Goal: Information Seeking & Learning: Learn about a topic

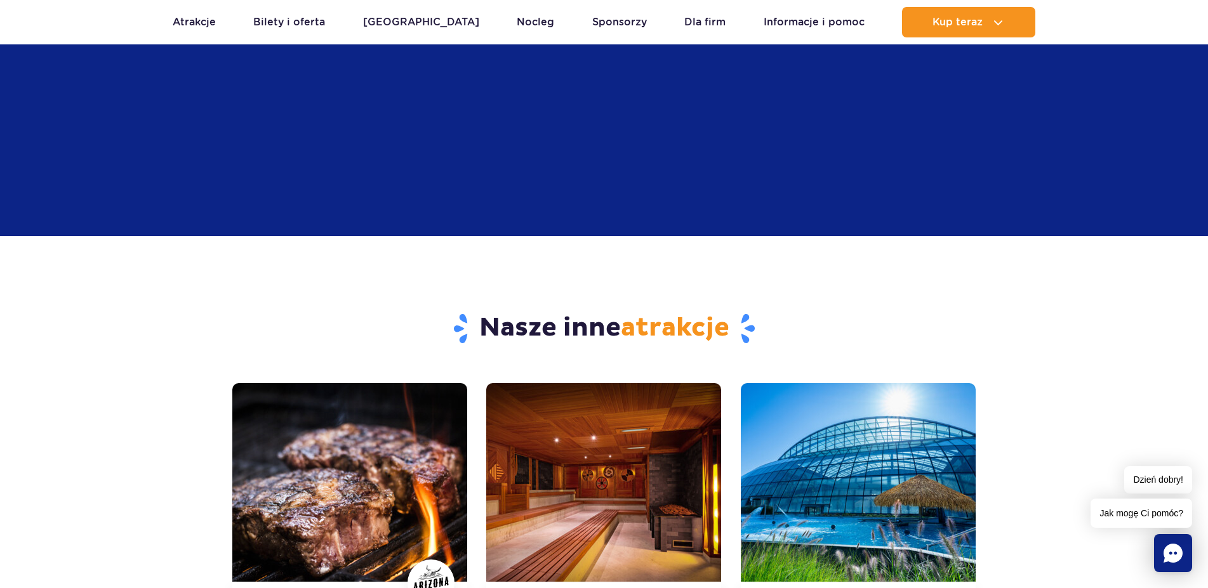
scroll to position [3589, 0]
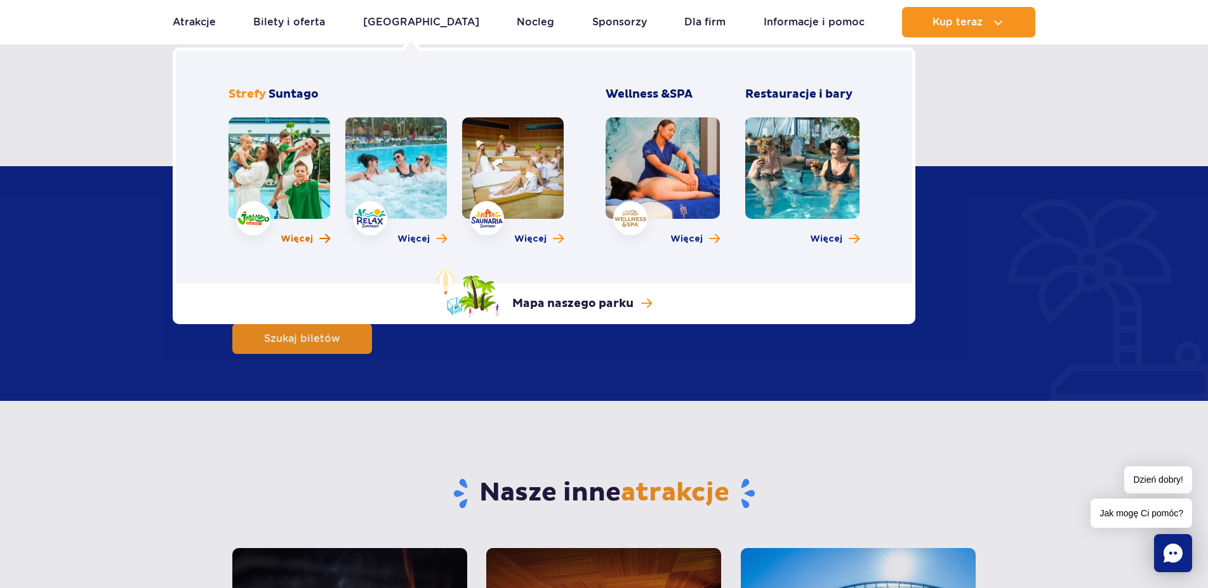
click at [293, 241] on span "Więcej" at bounding box center [297, 239] width 32 height 13
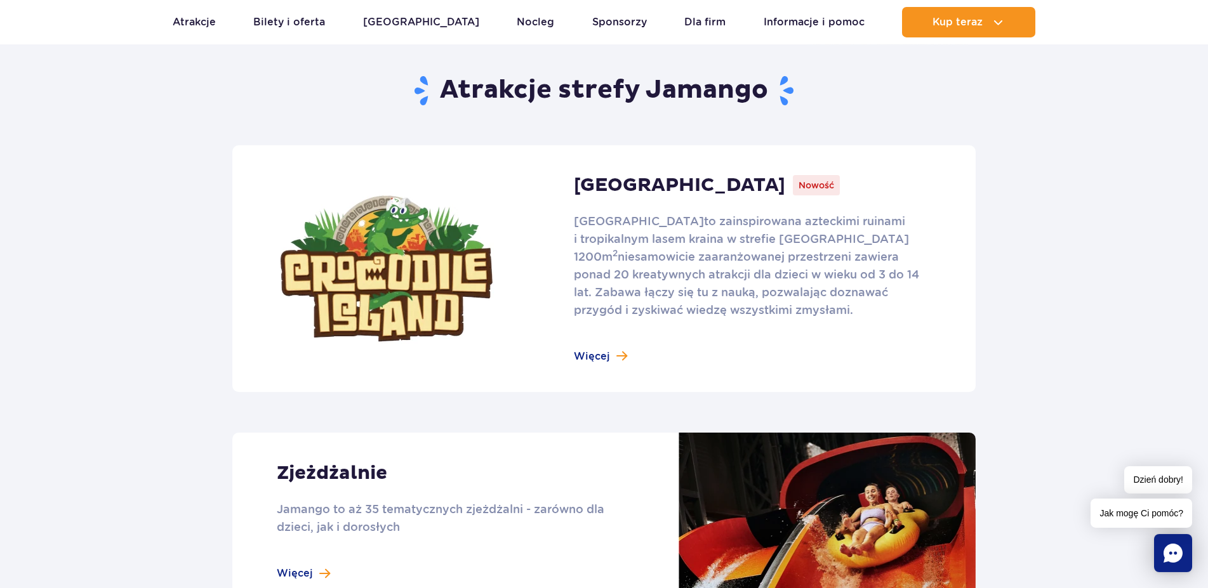
scroll to position [755, 0]
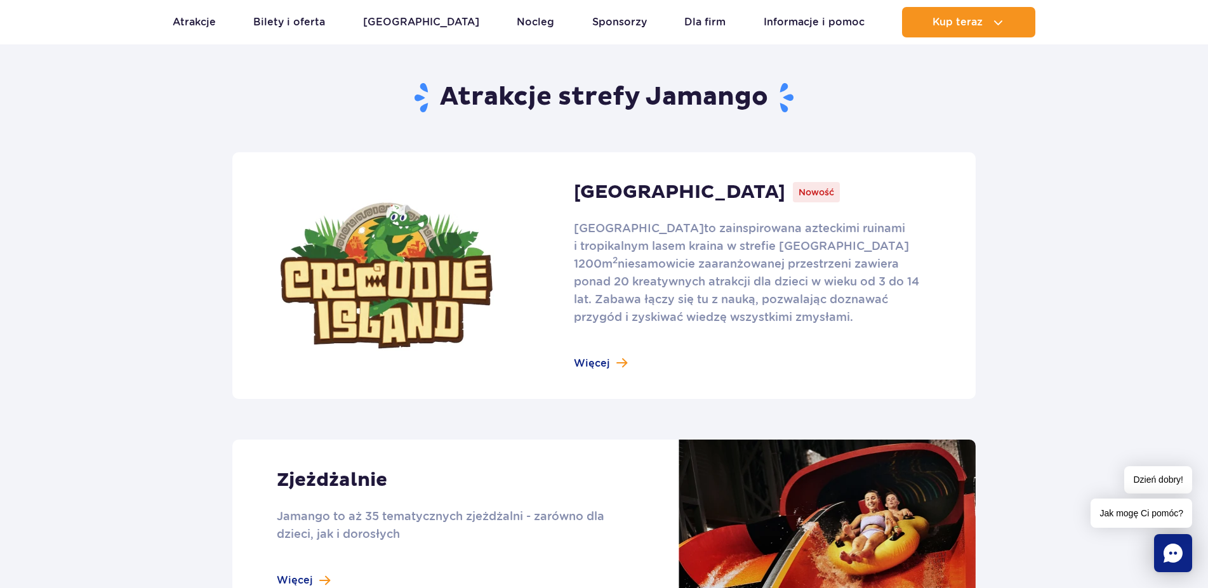
click at [609, 347] on link at bounding box center [603, 275] width 743 height 247
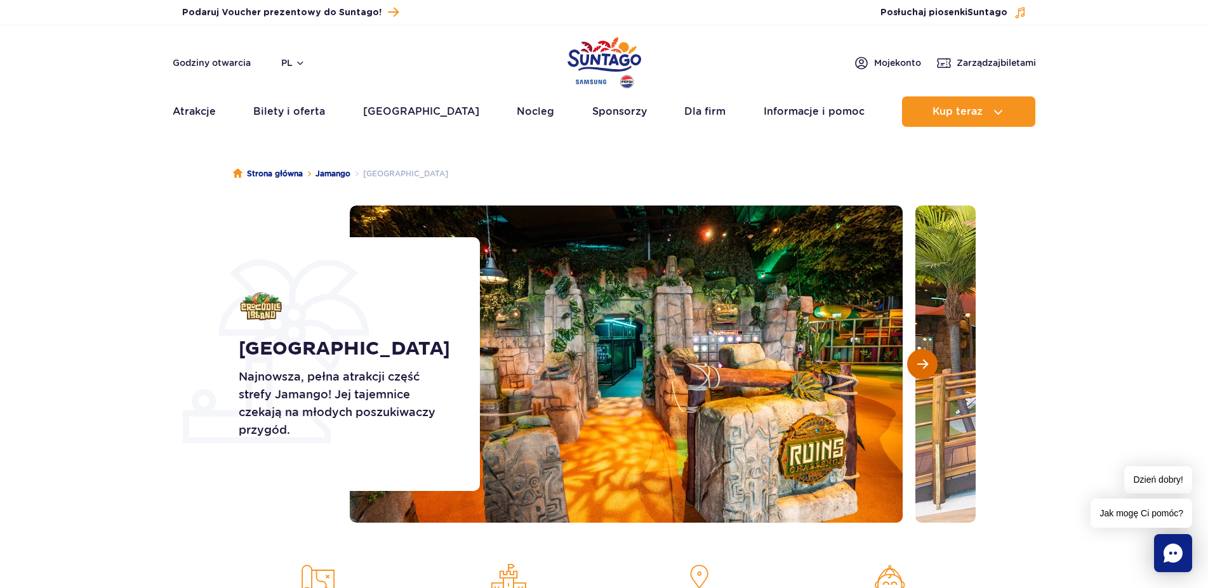
click at [923, 370] on span "Następny slajd" at bounding box center [922, 364] width 11 height 11
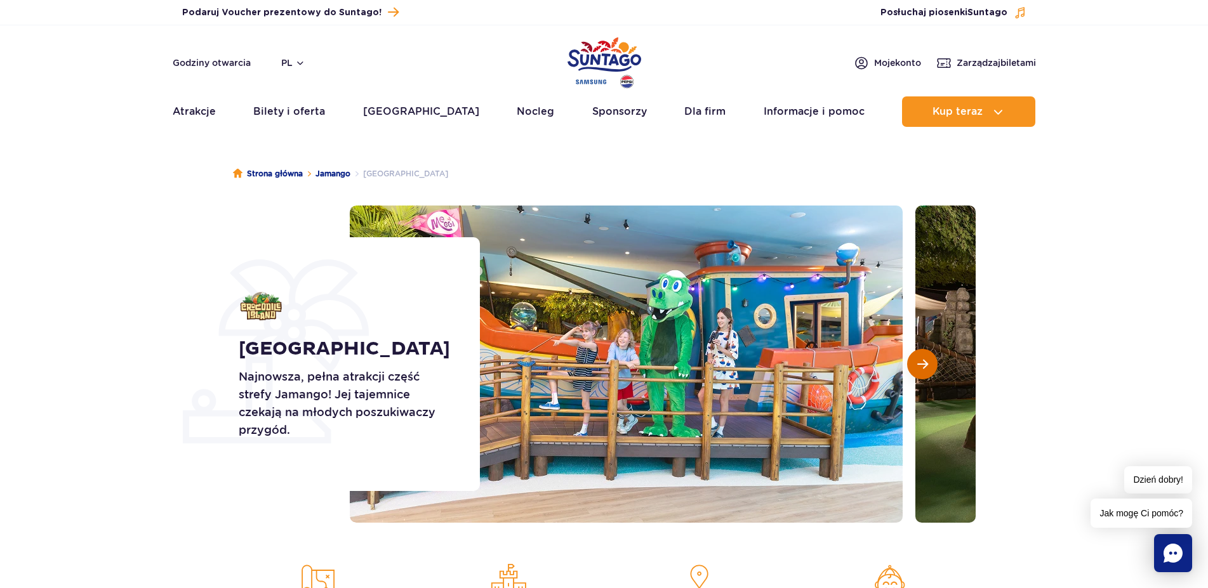
click at [923, 371] on button "Następny slajd" at bounding box center [922, 364] width 30 height 30
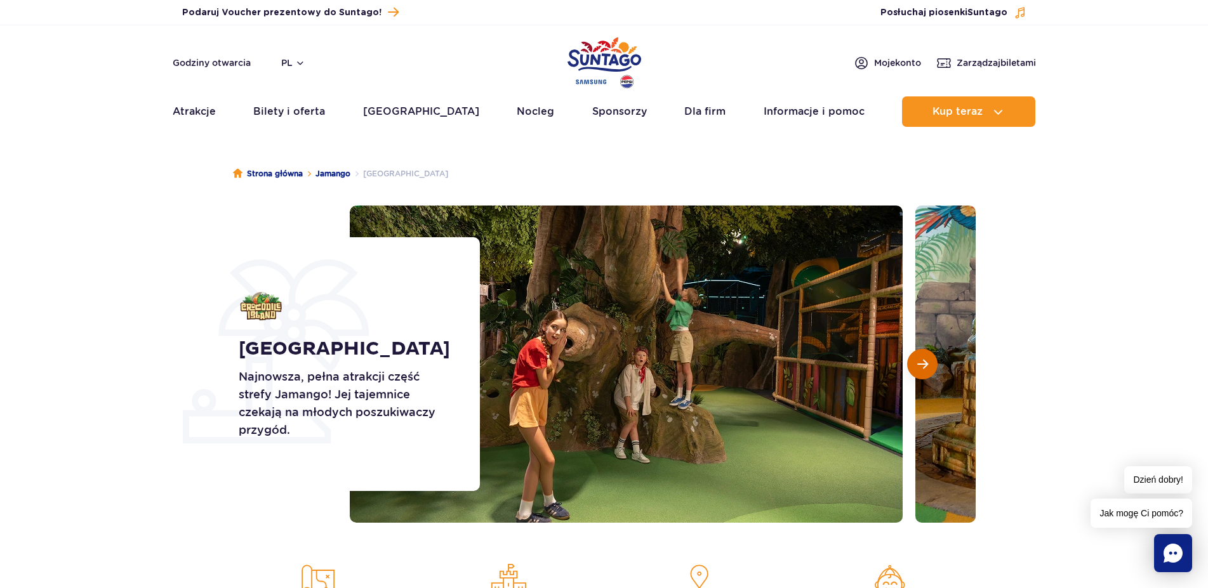
click at [924, 371] on button "Następny slajd" at bounding box center [922, 364] width 30 height 30
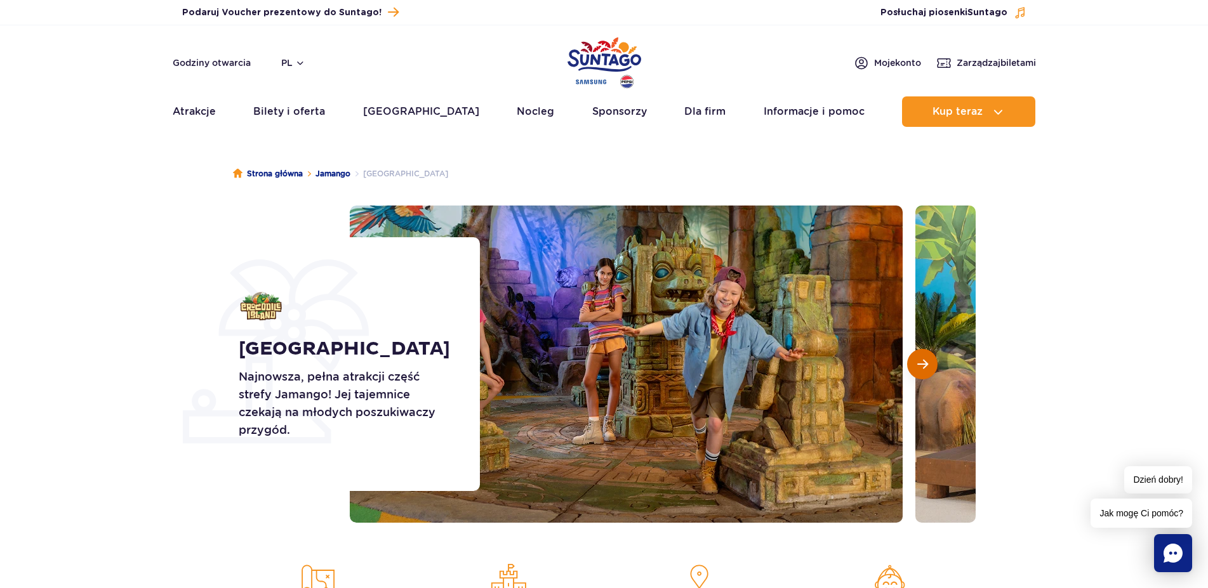
click at [924, 371] on button "Następny slajd" at bounding box center [922, 364] width 30 height 30
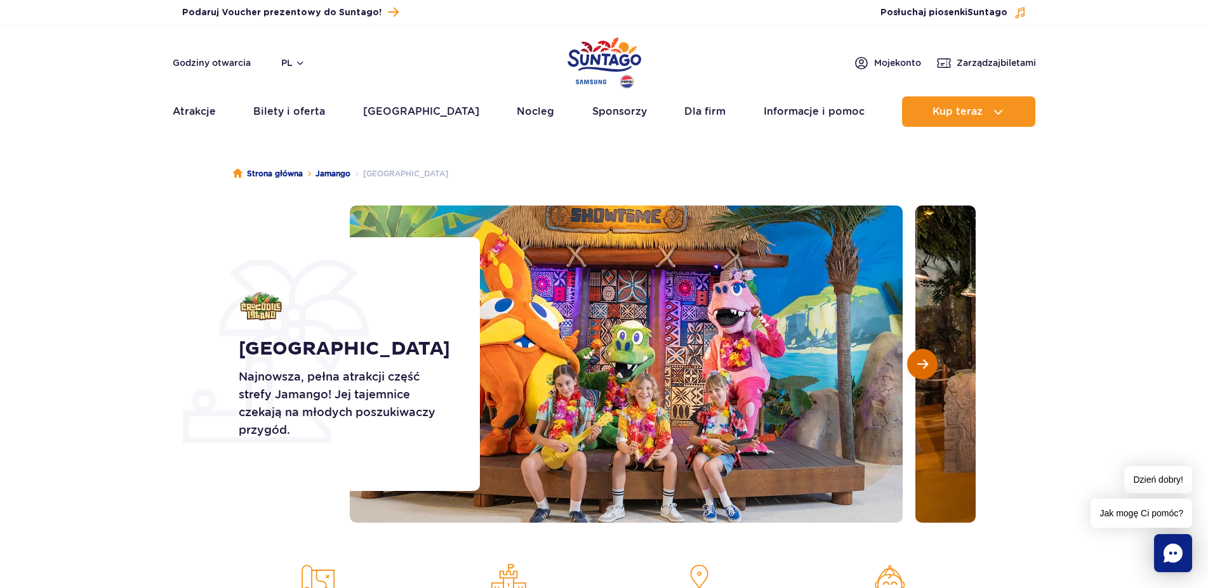
click at [927, 371] on button "Następny slajd" at bounding box center [922, 364] width 30 height 30
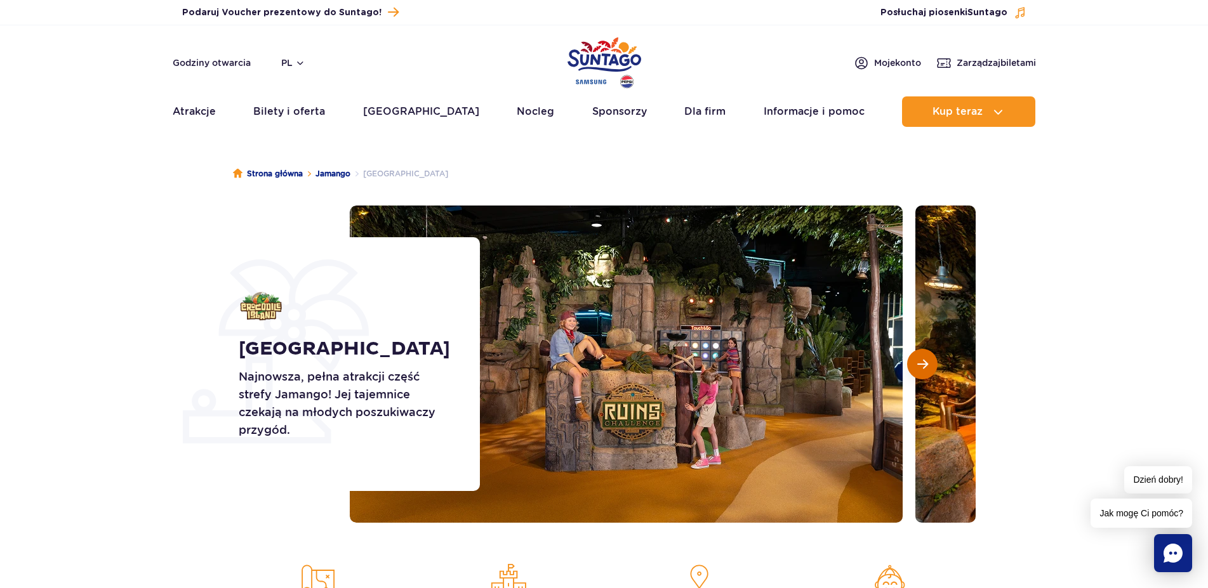
click at [927, 371] on button "Następny slajd" at bounding box center [922, 364] width 30 height 30
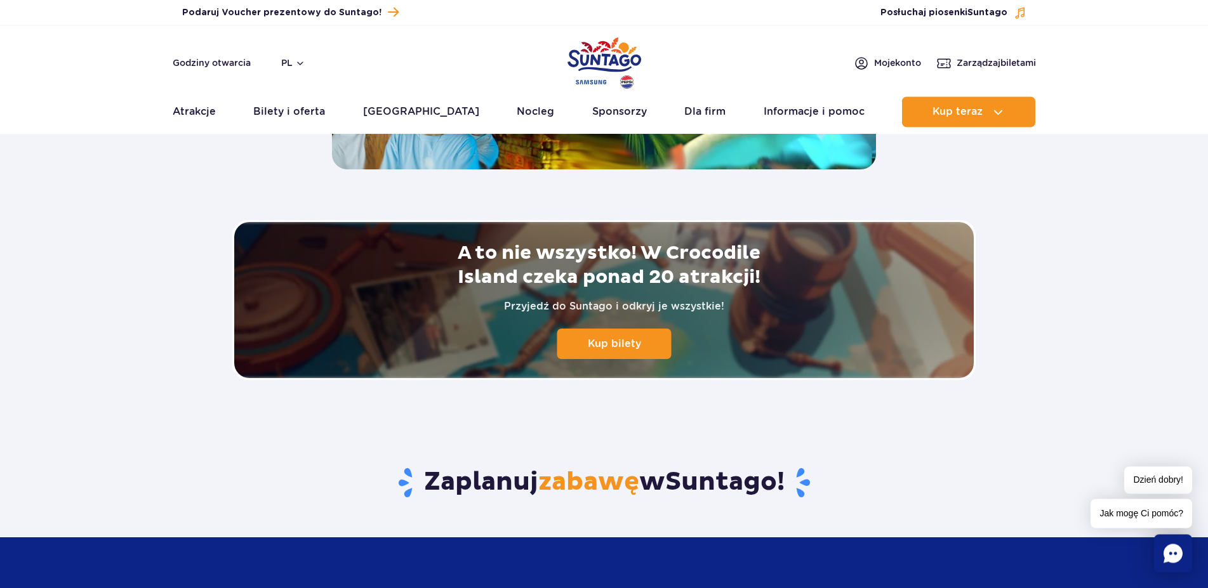
scroll to position [2644, 0]
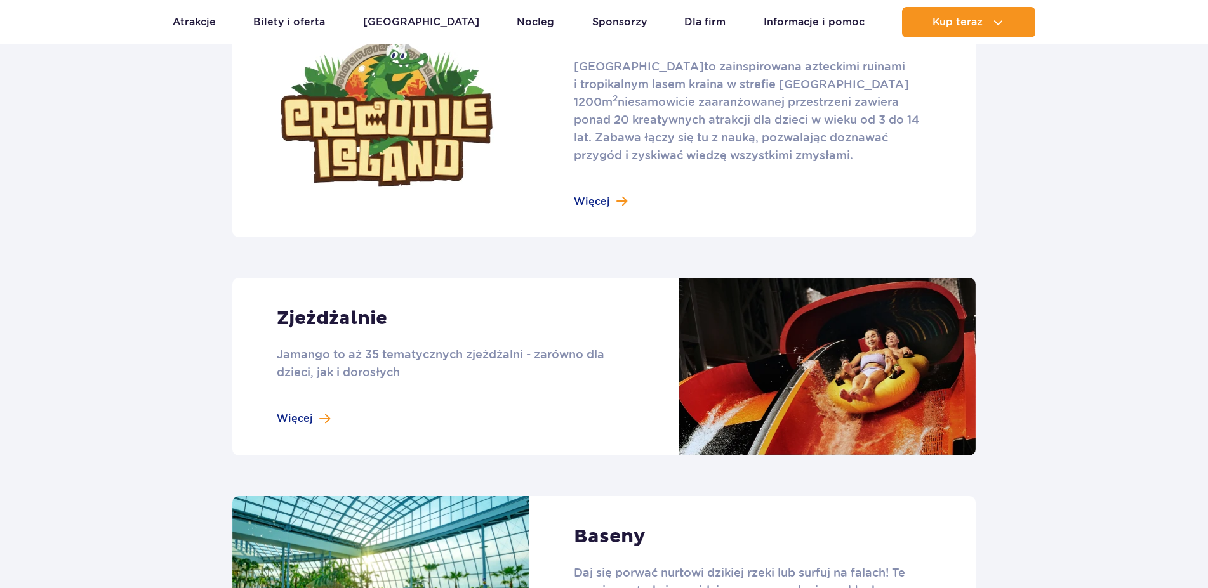
scroll to position [917, 0]
click at [312, 419] on link at bounding box center [603, 367] width 743 height 178
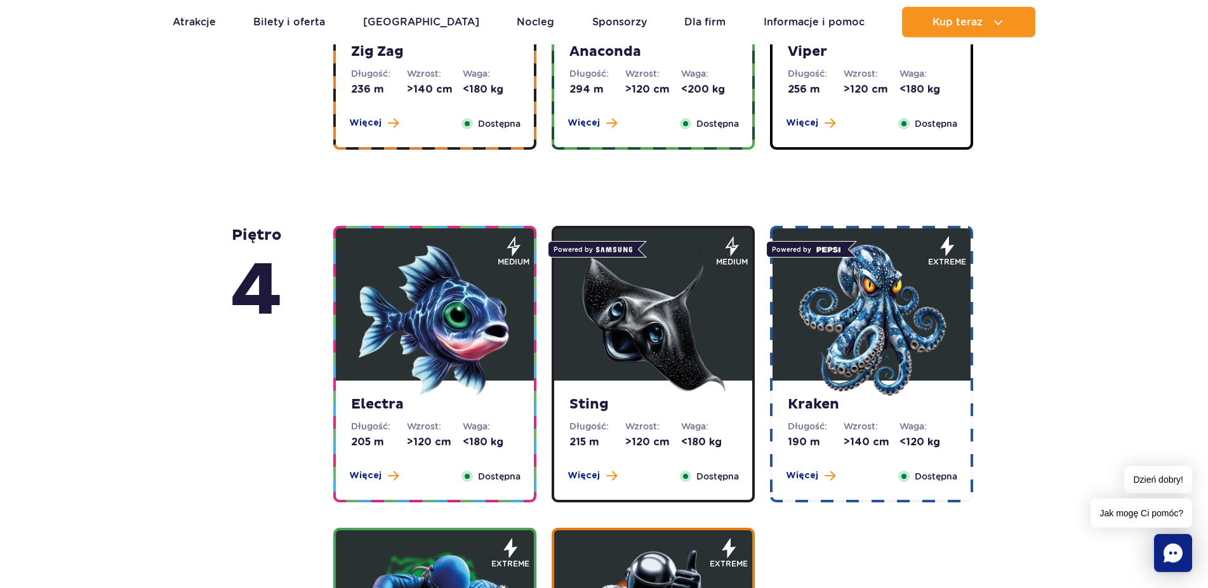
scroll to position [1079, 0]
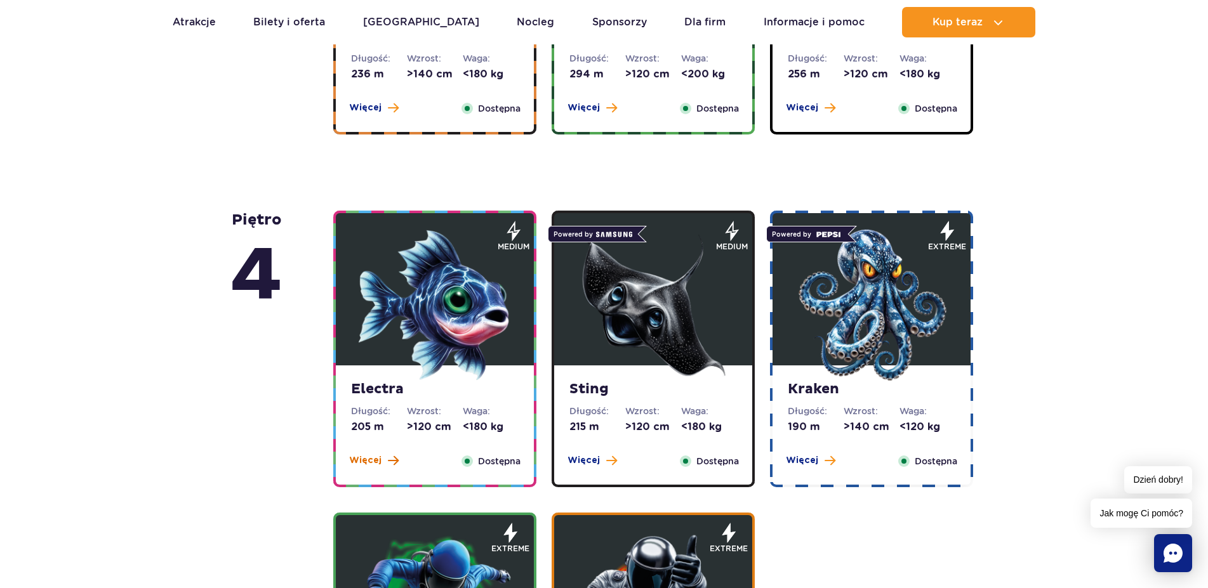
click at [370, 462] on span "Więcej" at bounding box center [365, 461] width 32 height 13
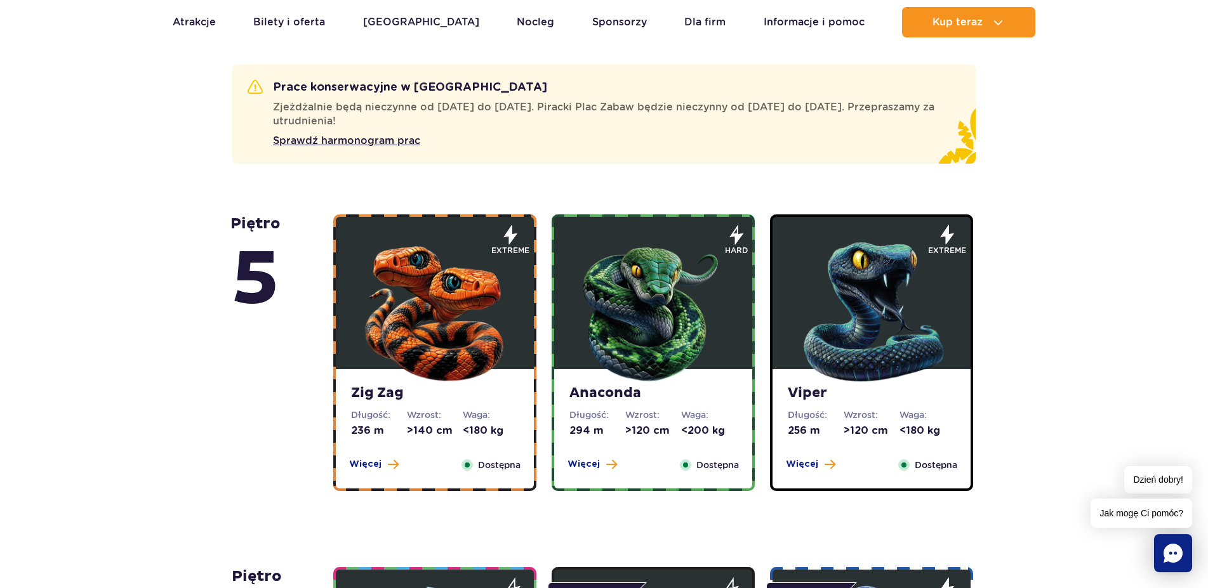
scroll to position [764, 0]
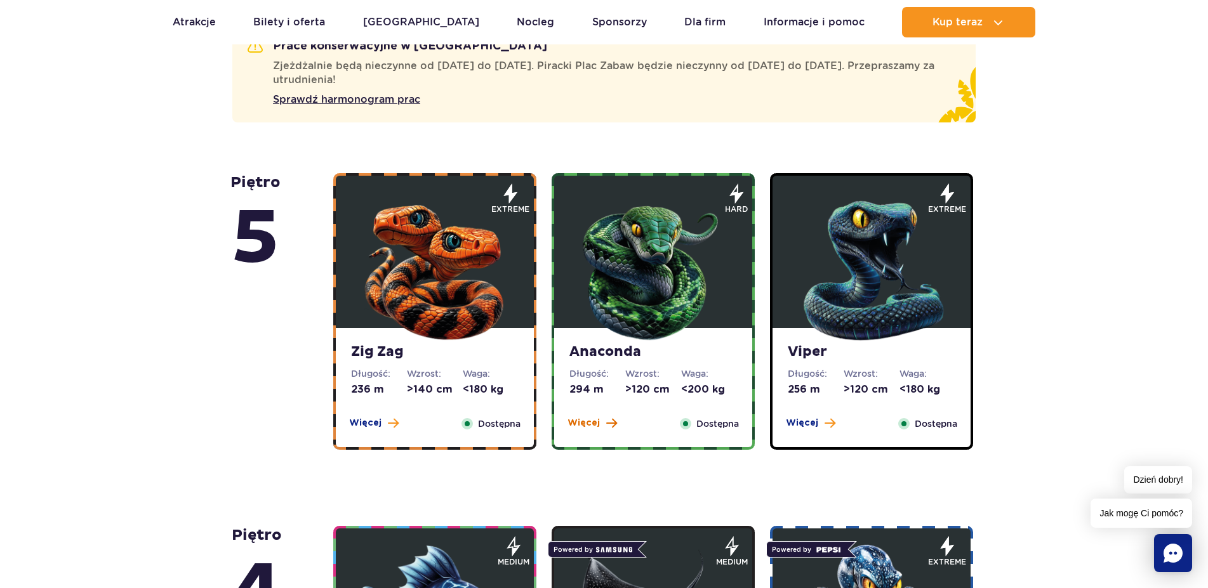
click at [586, 427] on span "Więcej" at bounding box center [584, 423] width 32 height 13
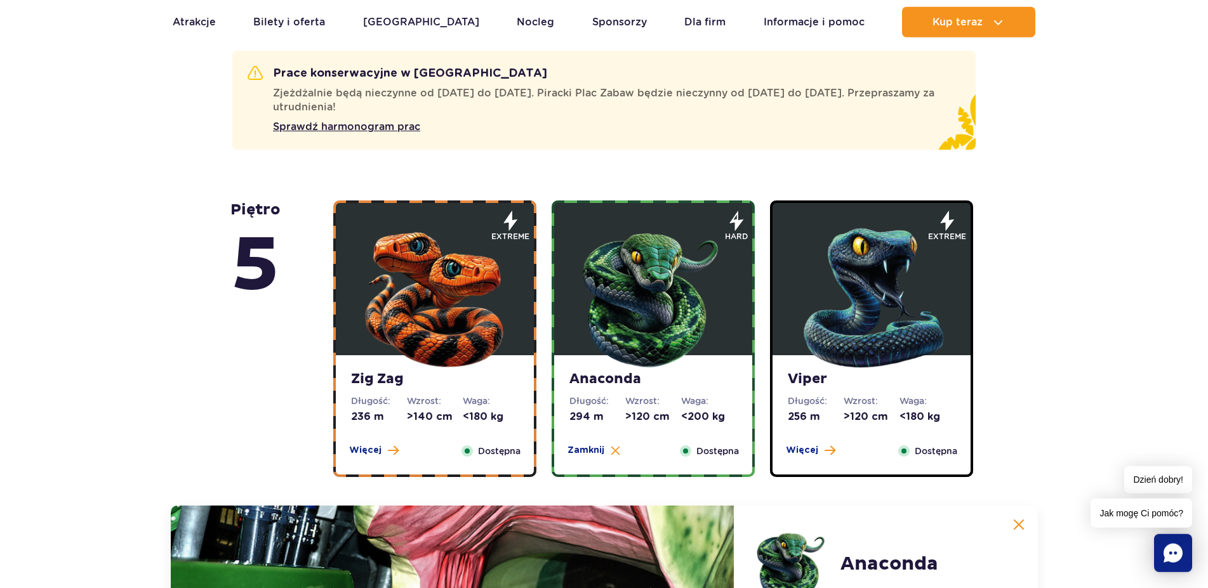
scroll to position [734, 0]
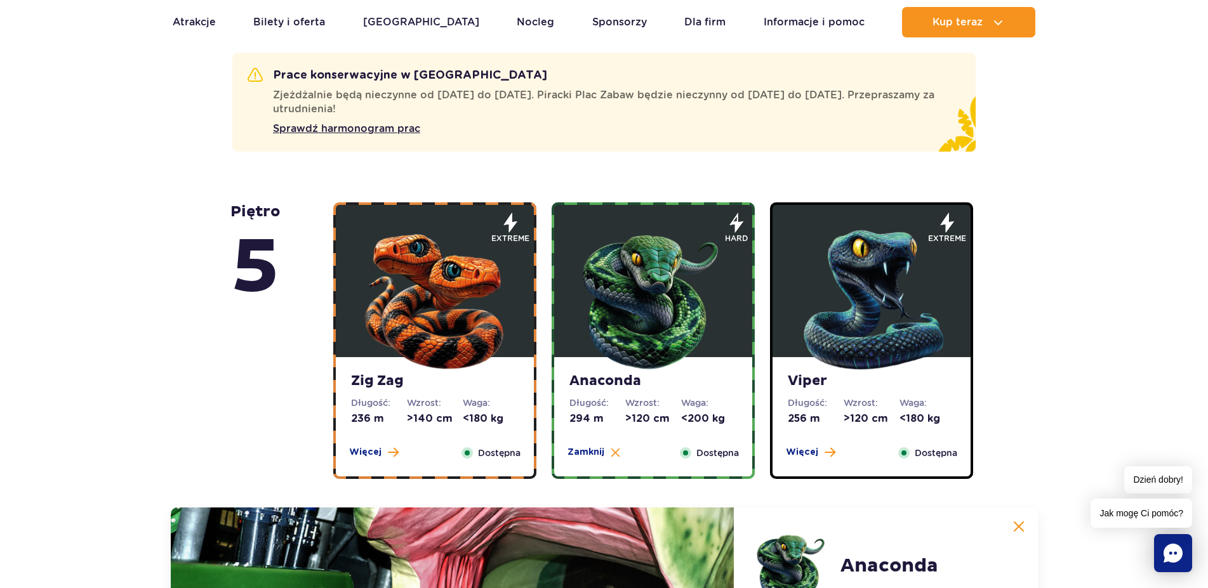
drag, startPoint x: 386, startPoint y: 444, endPoint x: 386, endPoint y: 434, distance: 9.5
click at [377, 463] on div "Zig Zag Długość: 236 m Wzrost: >140 cm Waga: <180 kg Więcej Zamknij Dostępna" at bounding box center [435, 416] width 198 height 119
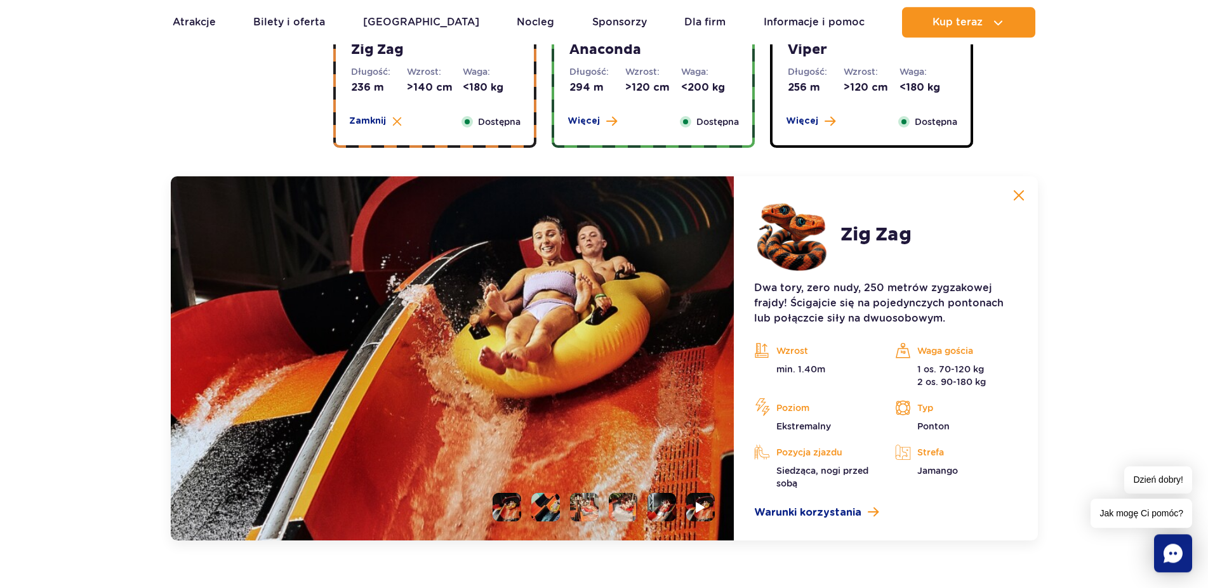
click at [383, 446] on img at bounding box center [453, 358] width 564 height 364
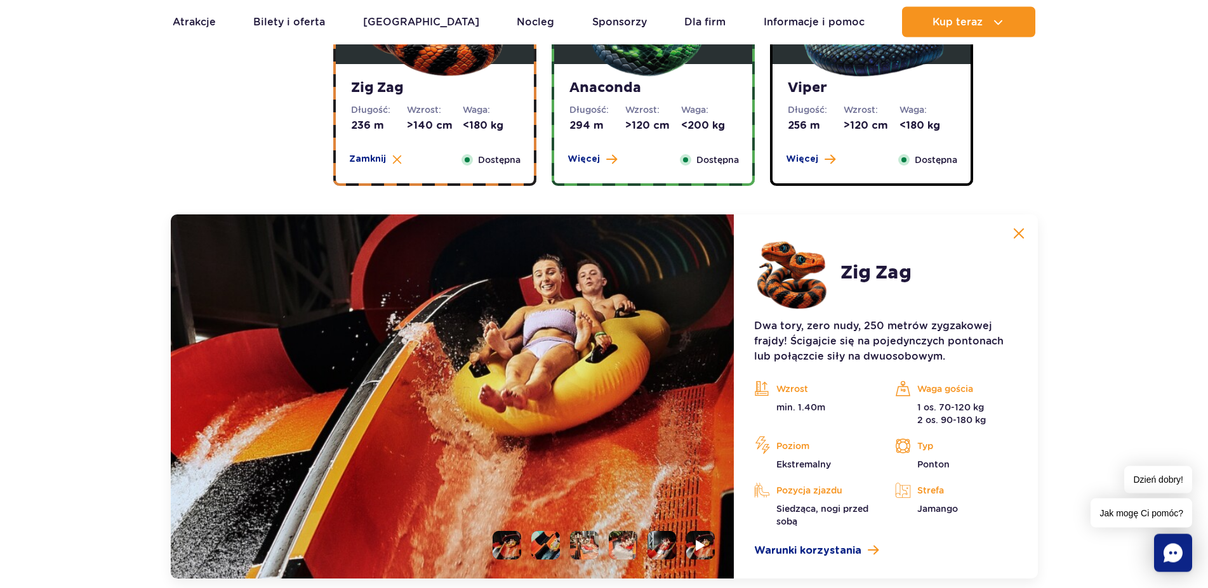
scroll to position [1192, 0]
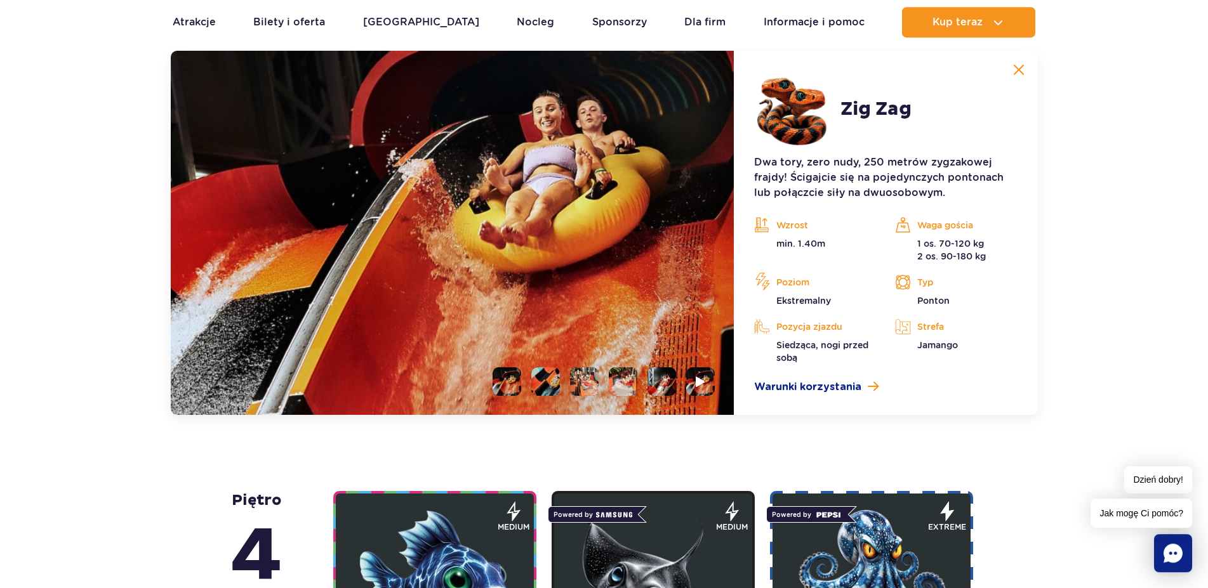
click at [550, 399] on img at bounding box center [453, 233] width 564 height 364
click at [551, 385] on li at bounding box center [545, 382] width 29 height 29
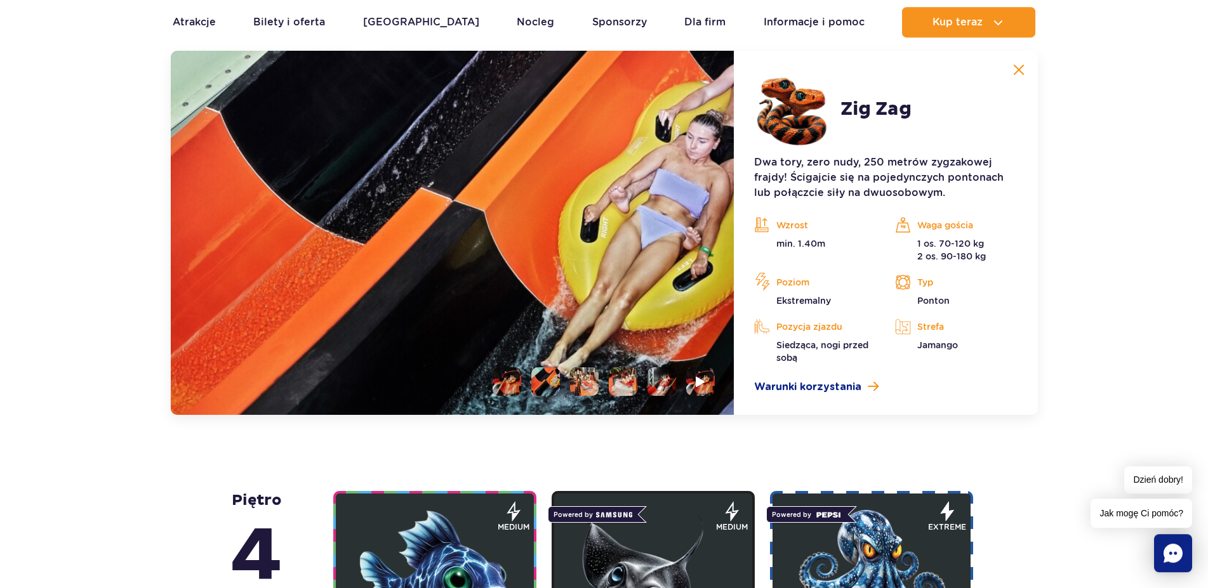
click at [585, 385] on li at bounding box center [584, 382] width 29 height 29
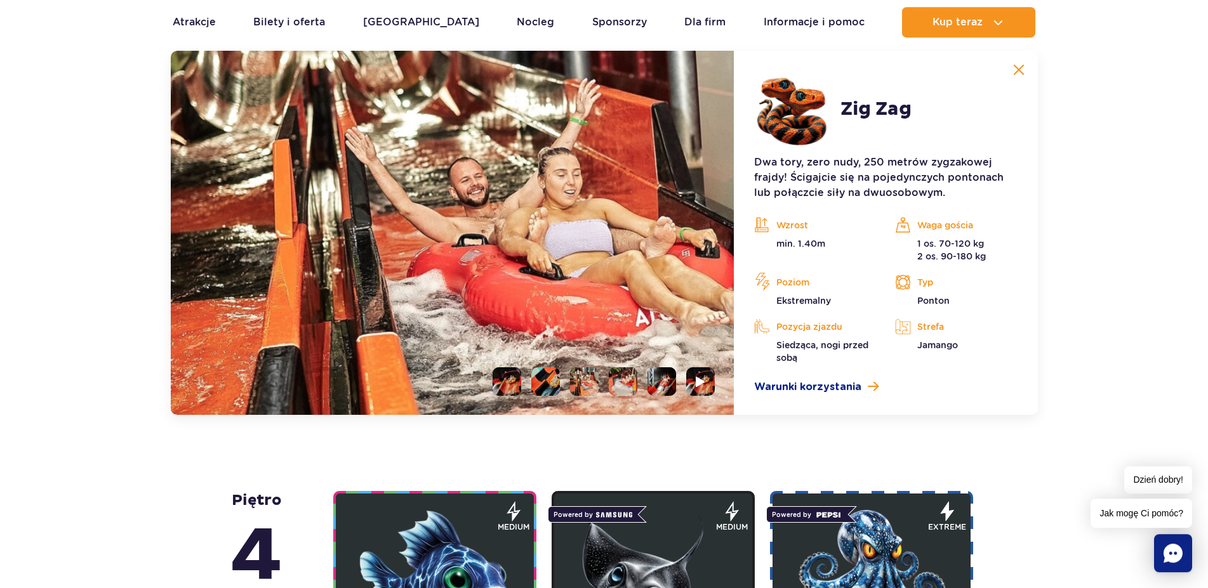
click at [634, 396] on ul at bounding box center [598, 382] width 232 height 29
click at [659, 394] on li at bounding box center [662, 382] width 29 height 29
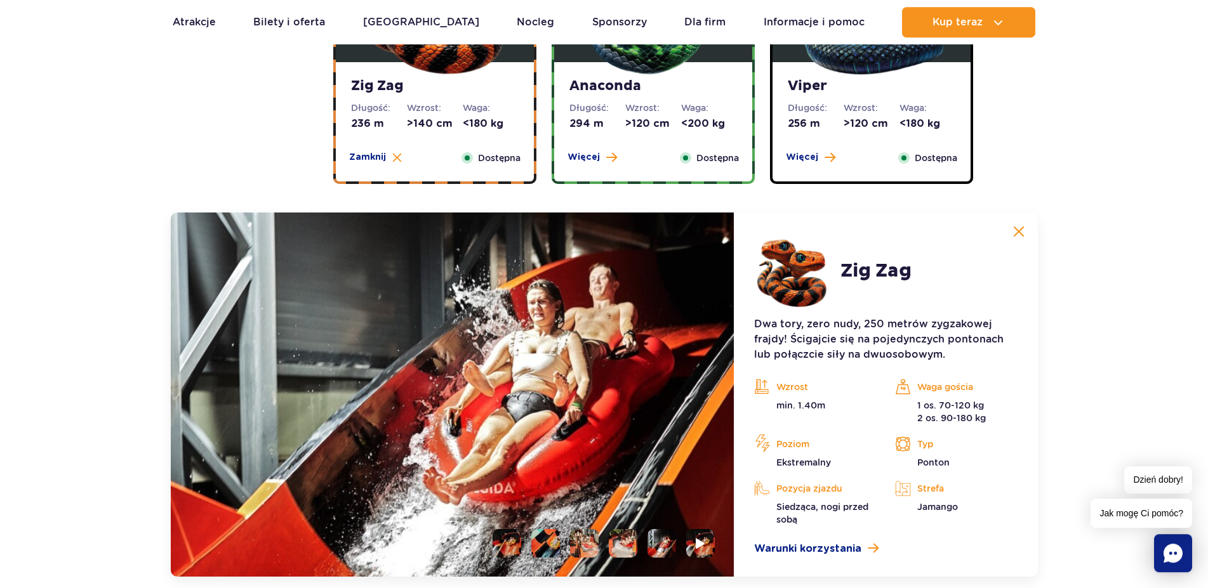
scroll to position [814, 0]
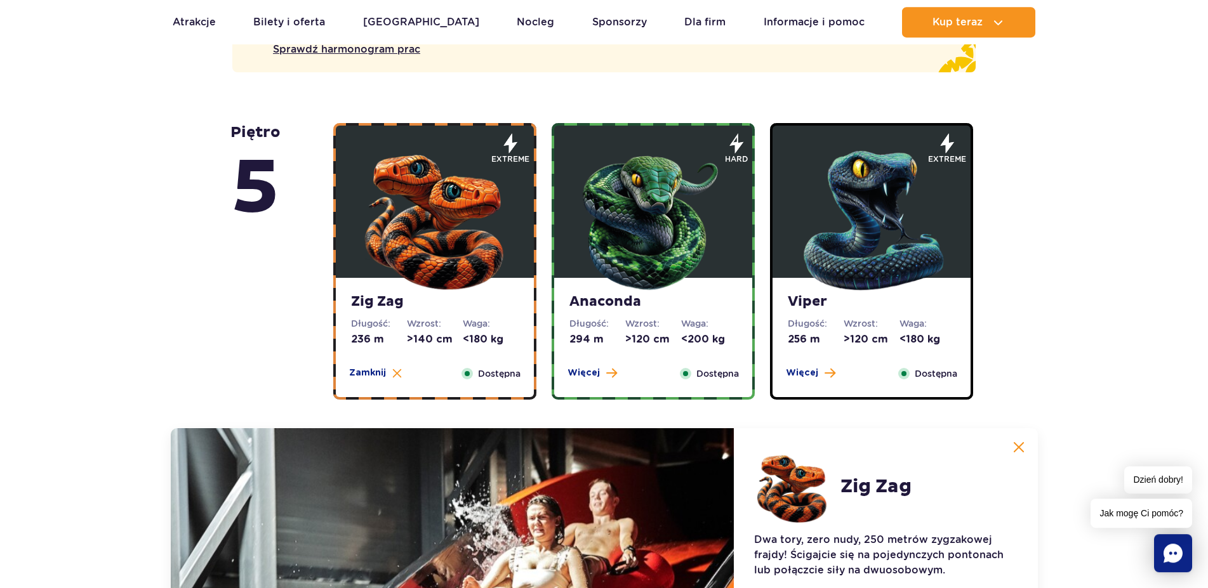
drag, startPoint x: 803, startPoint y: 376, endPoint x: 795, endPoint y: 397, distance: 23.1
click at [800, 369] on span "Więcej" at bounding box center [802, 373] width 32 height 13
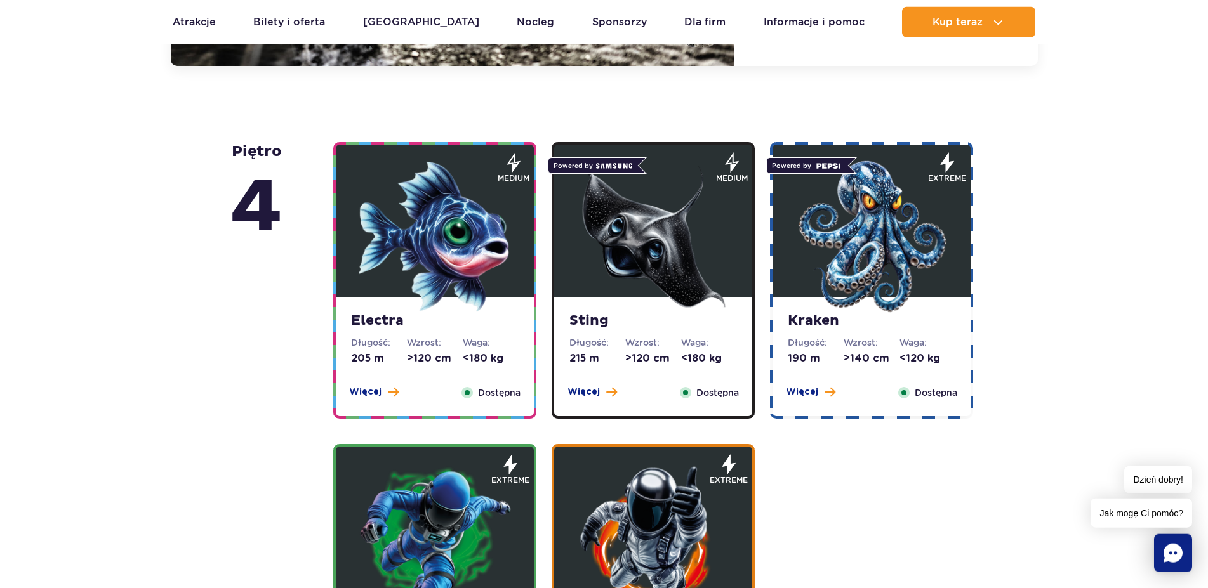
scroll to position [1544, 0]
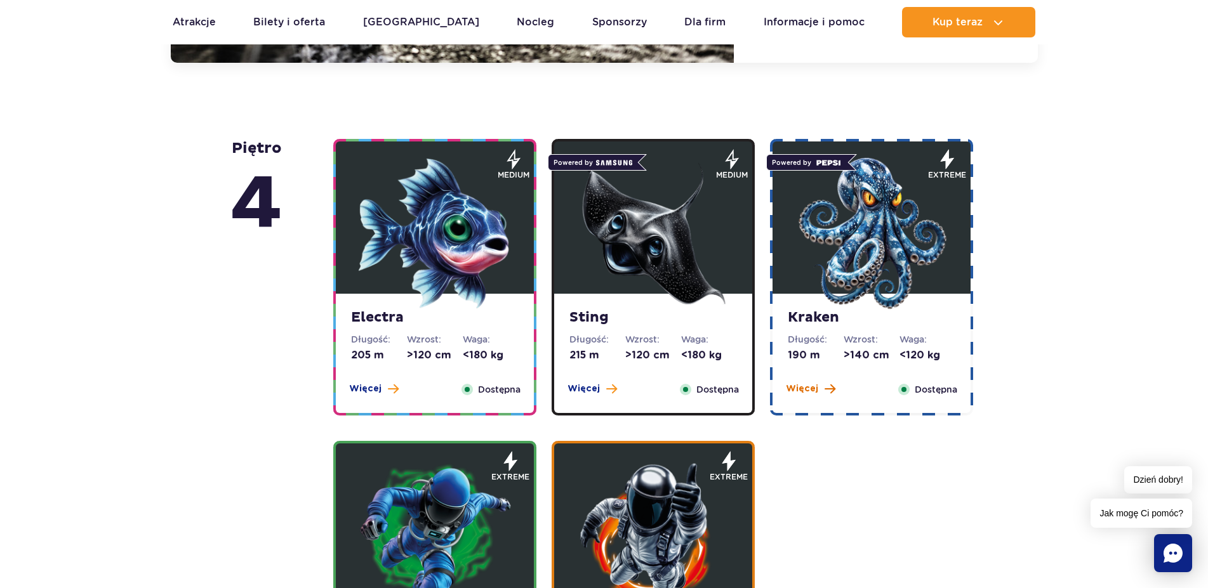
click at [805, 395] on span "Więcej" at bounding box center [802, 389] width 32 height 13
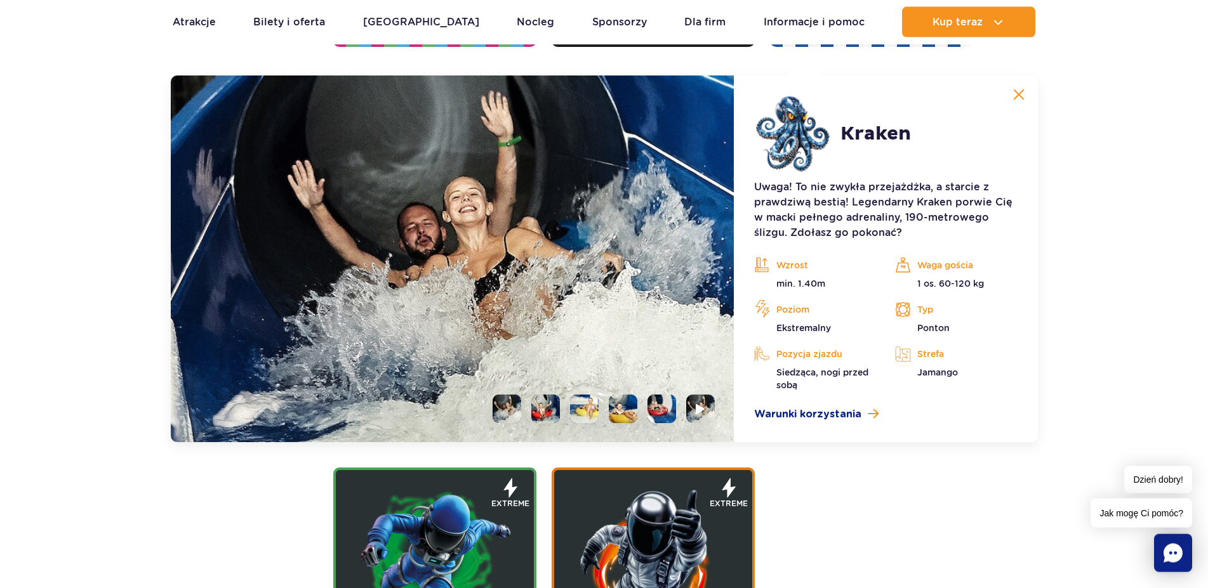
scroll to position [1519, 0]
click at [622, 413] on li at bounding box center [623, 409] width 29 height 29
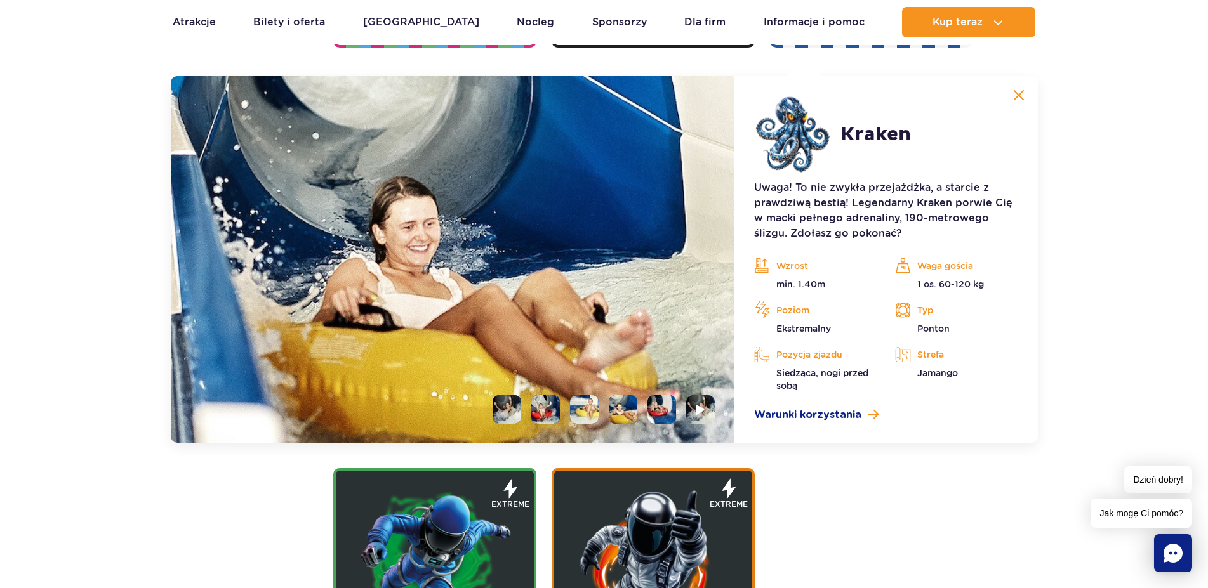
drag, startPoint x: 652, startPoint y: 412, endPoint x: 657, endPoint y: 390, distance: 22.2
click at [652, 408] on li at bounding box center [662, 409] width 29 height 29
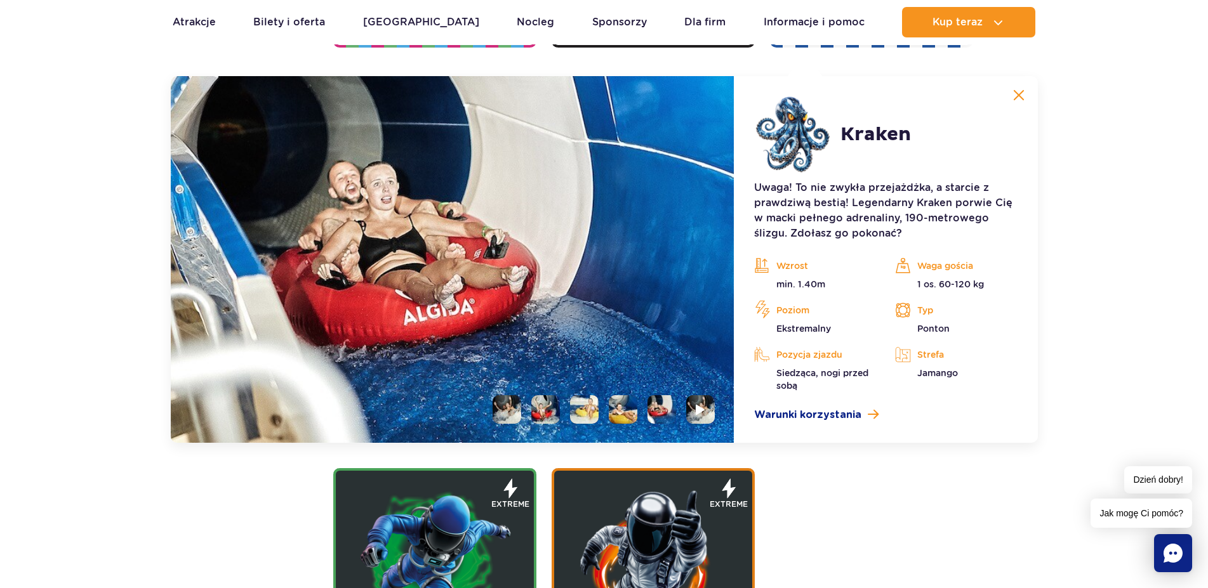
drag, startPoint x: 688, startPoint y: 402, endPoint x: 689, endPoint y: 375, distance: 27.3
click at [689, 387] on div at bounding box center [453, 259] width 564 height 367
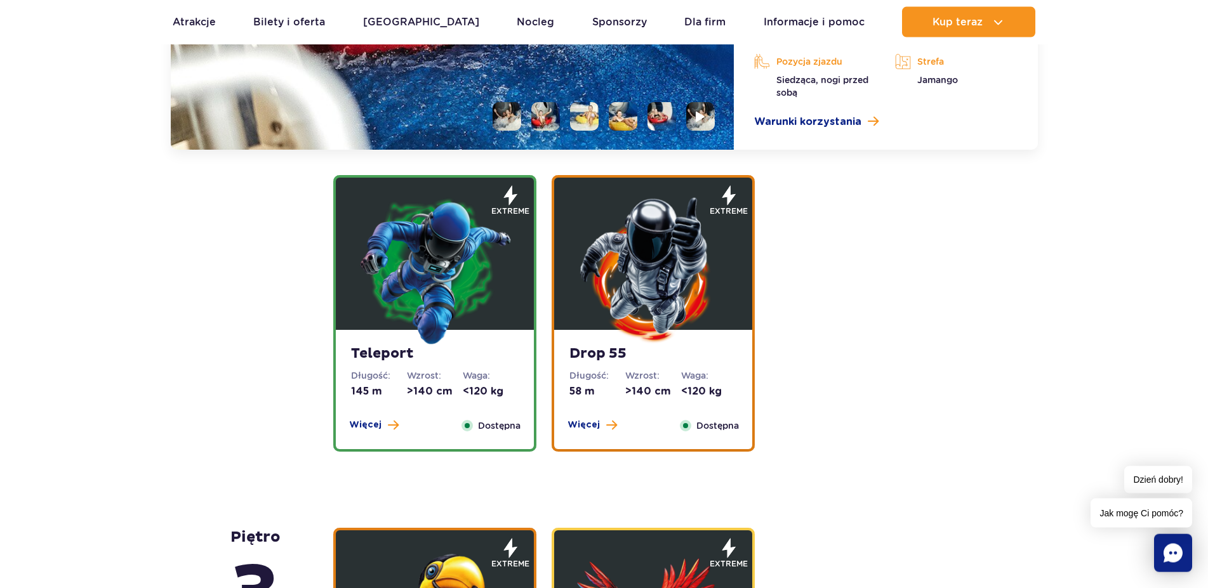
scroll to position [1843, 0]
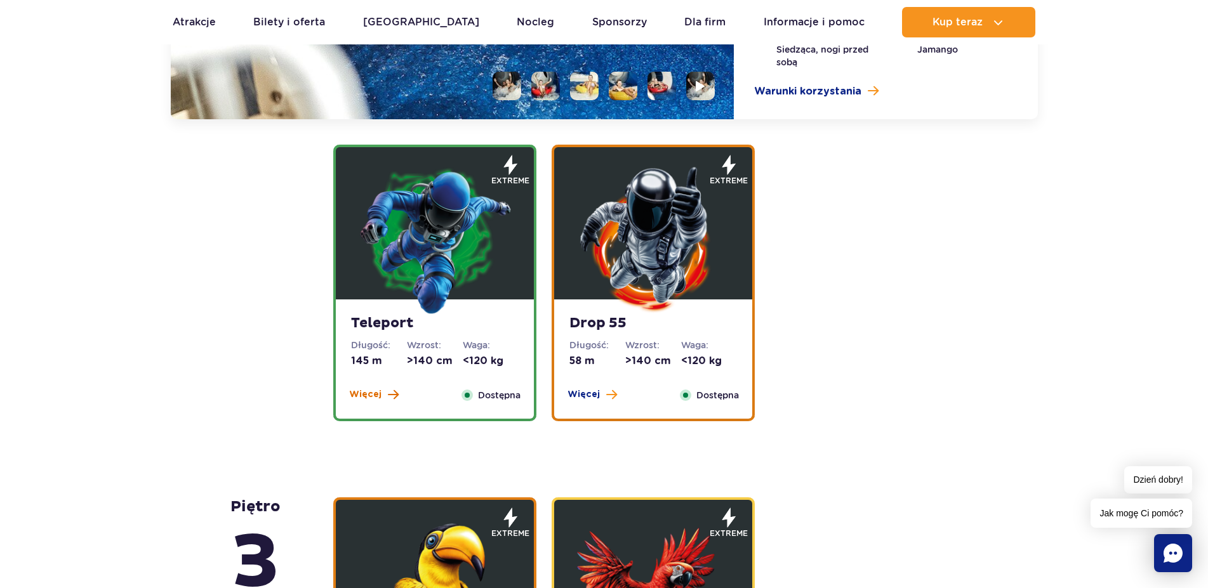
click at [381, 395] on button "Więcej" at bounding box center [374, 395] width 50 height 13
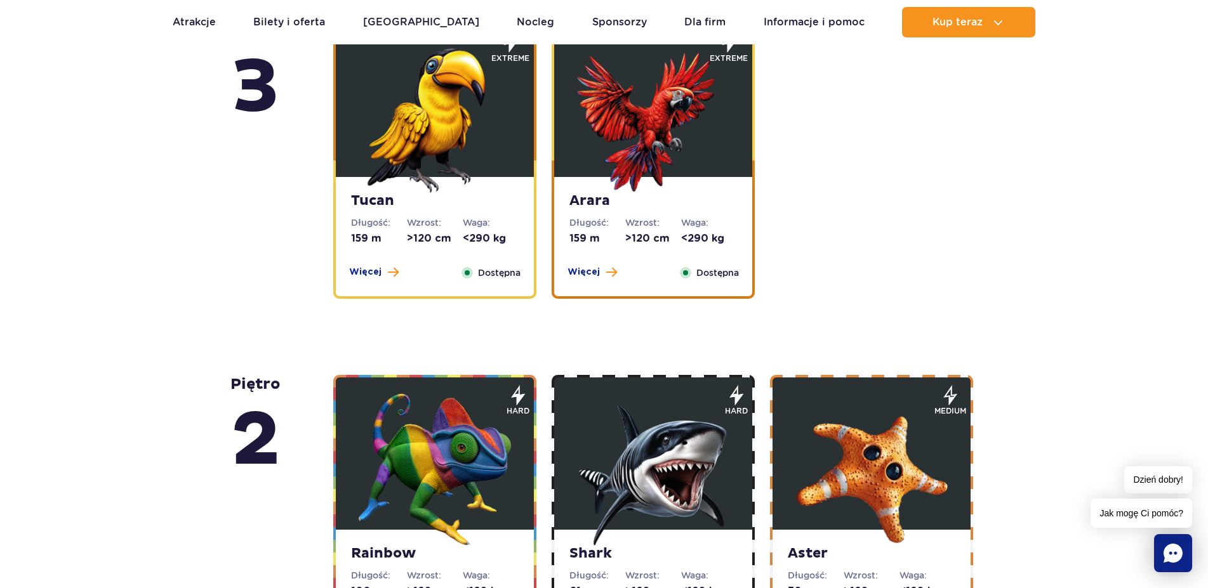
scroll to position [2469, 0]
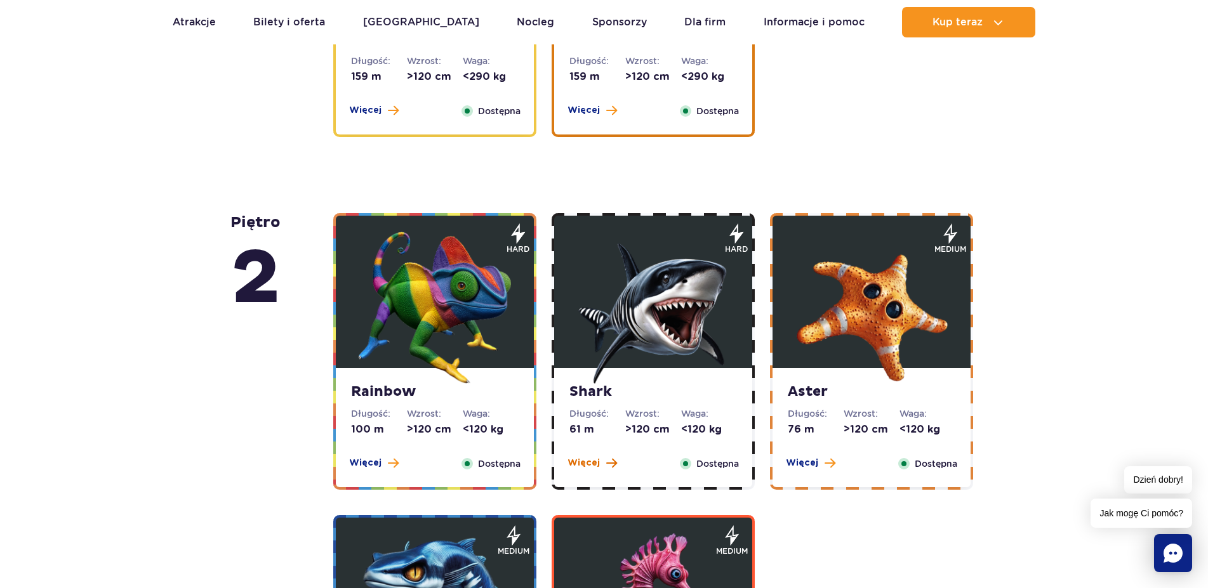
click at [590, 467] on span "Więcej" at bounding box center [584, 463] width 32 height 13
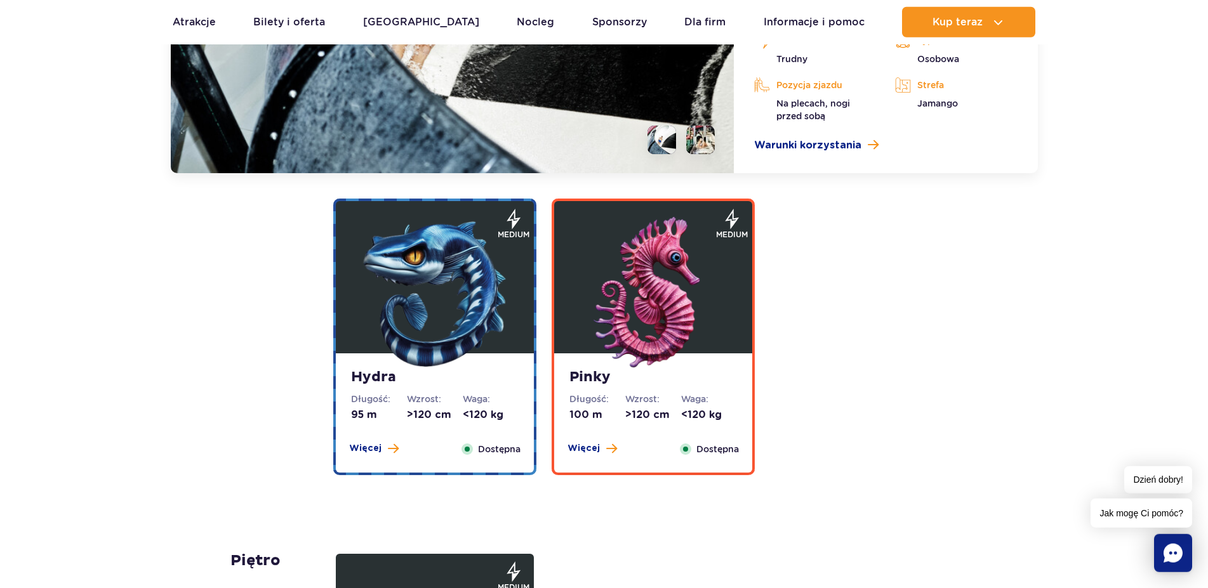
scroll to position [2905, 0]
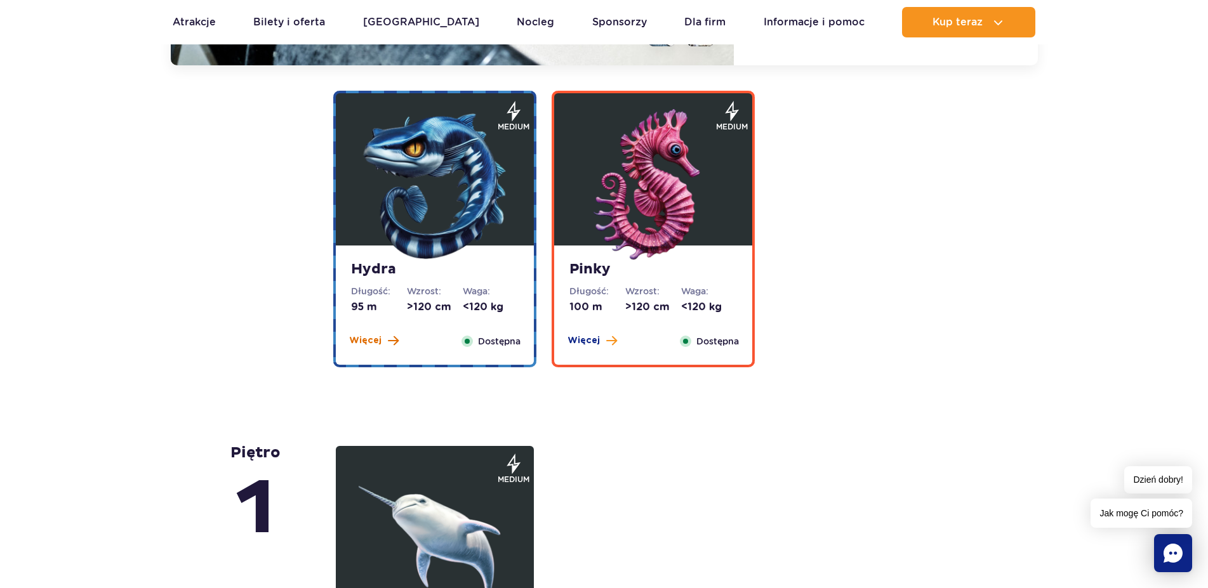
click at [375, 342] on span "Więcej" at bounding box center [365, 341] width 32 height 13
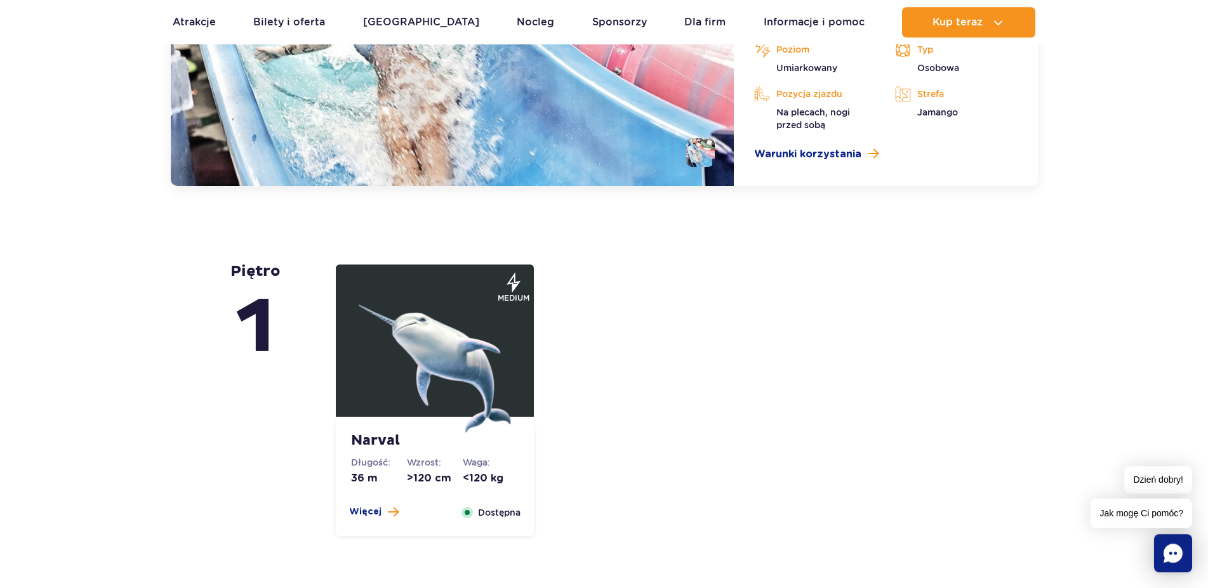
scroll to position [3099, 0]
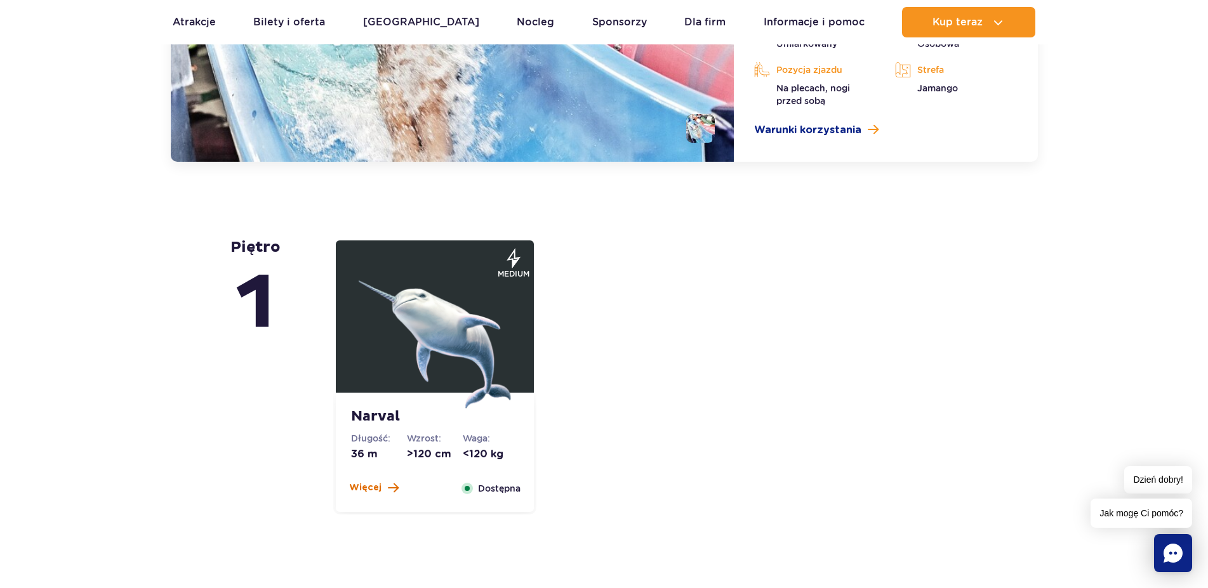
click at [376, 489] on span "Więcej" at bounding box center [365, 488] width 32 height 13
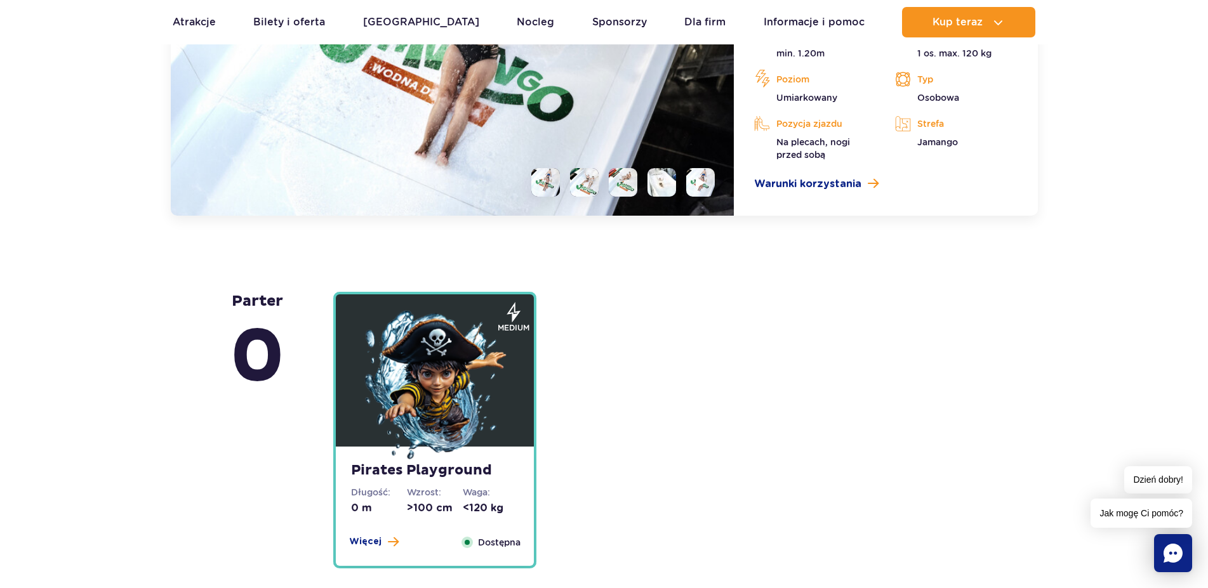
scroll to position [3614, 0]
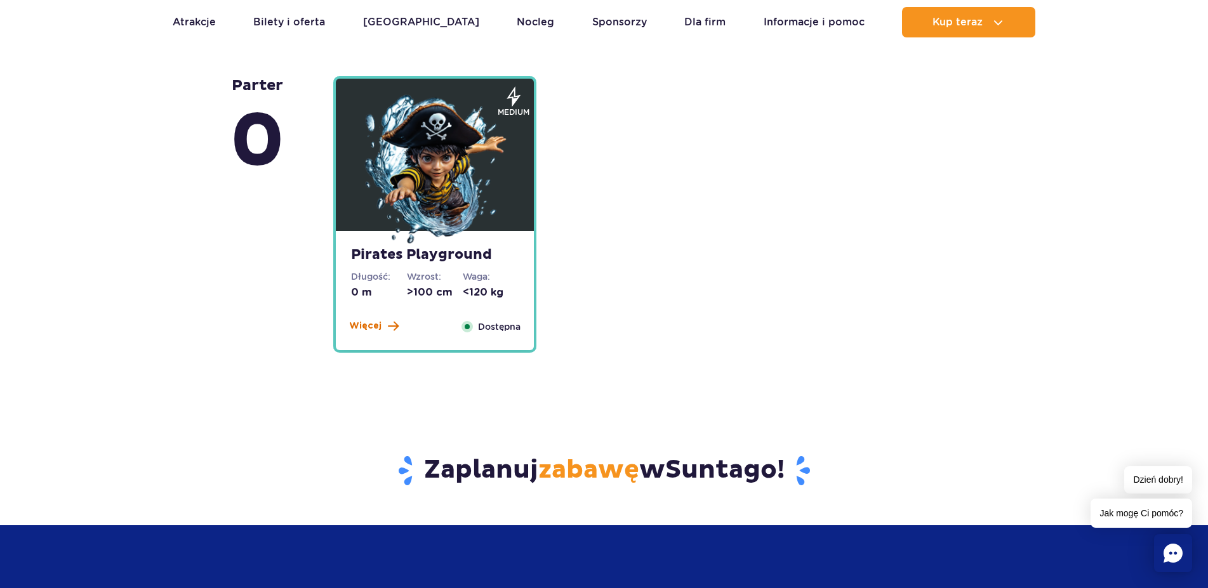
click at [380, 328] on button "Więcej" at bounding box center [374, 326] width 50 height 13
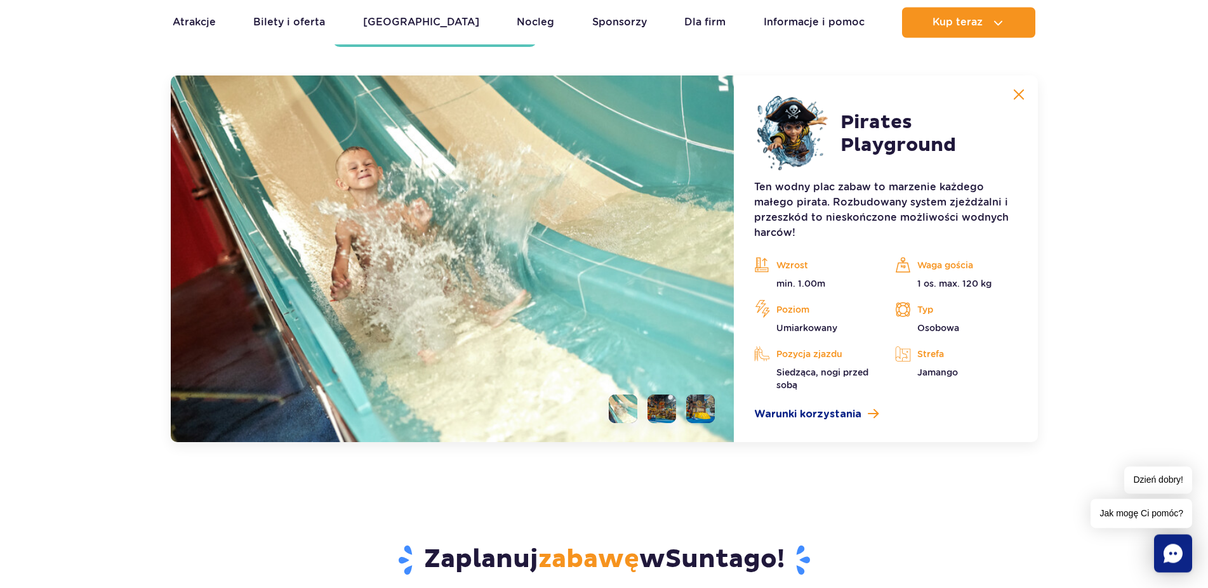
scroll to position [3535, 0]
click at [668, 401] on li at bounding box center [662, 409] width 29 height 29
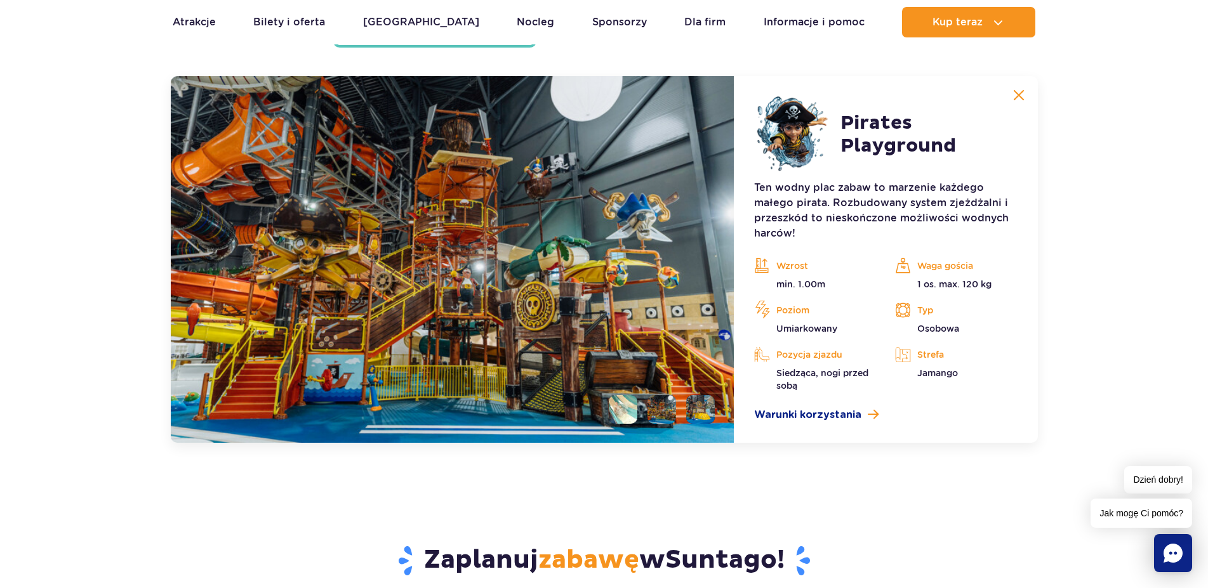
click at [696, 413] on li at bounding box center [700, 409] width 29 height 29
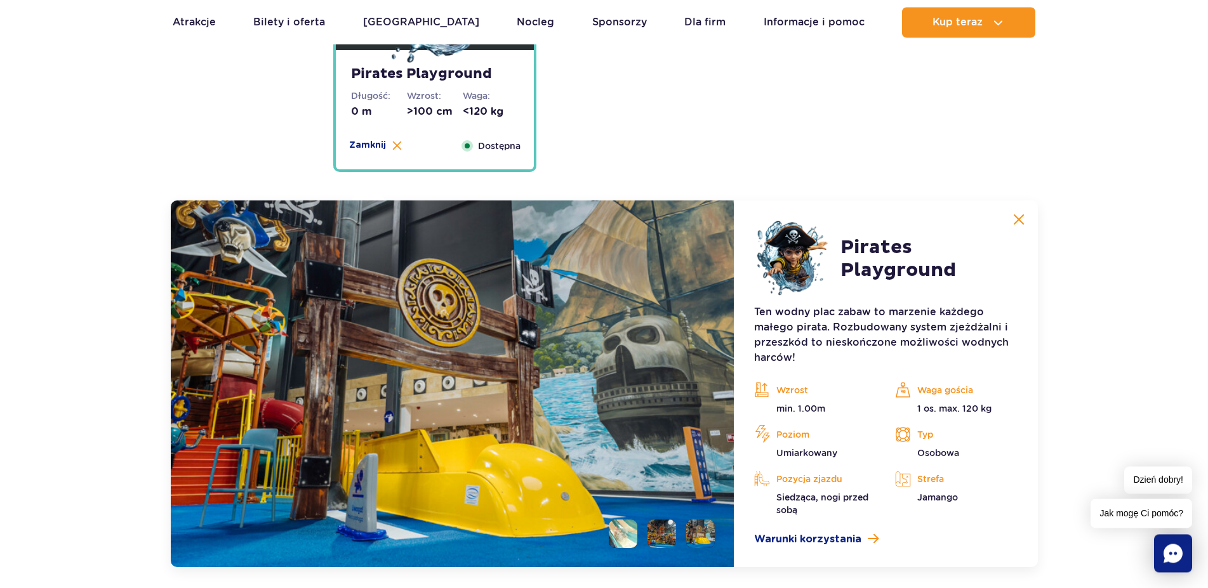
scroll to position [3265, 0]
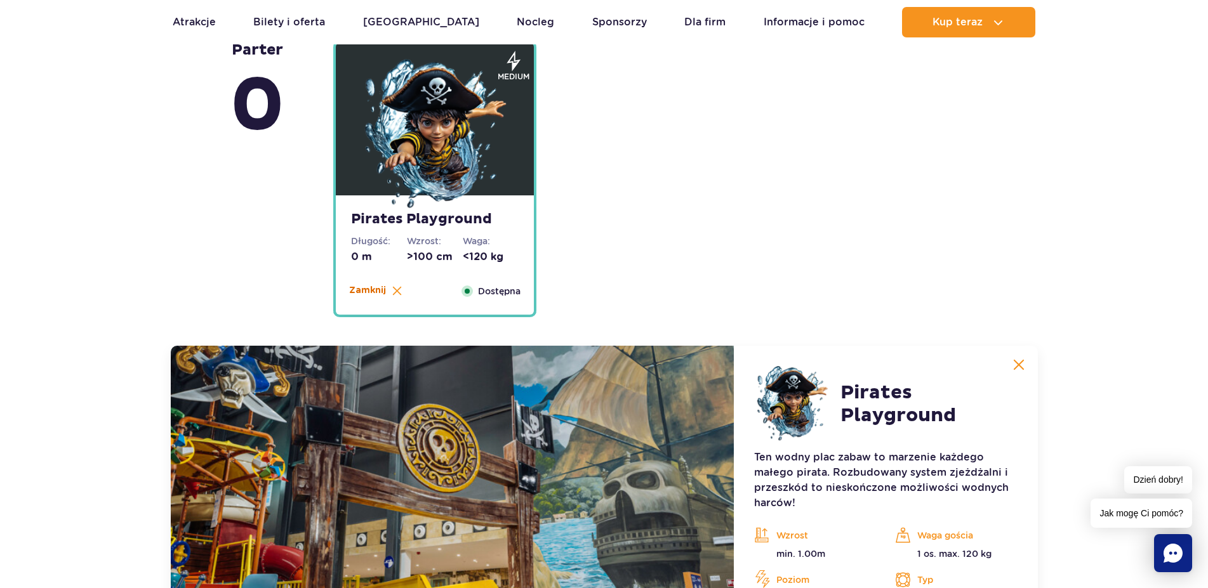
click at [387, 288] on button "Zamknij" at bounding box center [375, 290] width 53 height 13
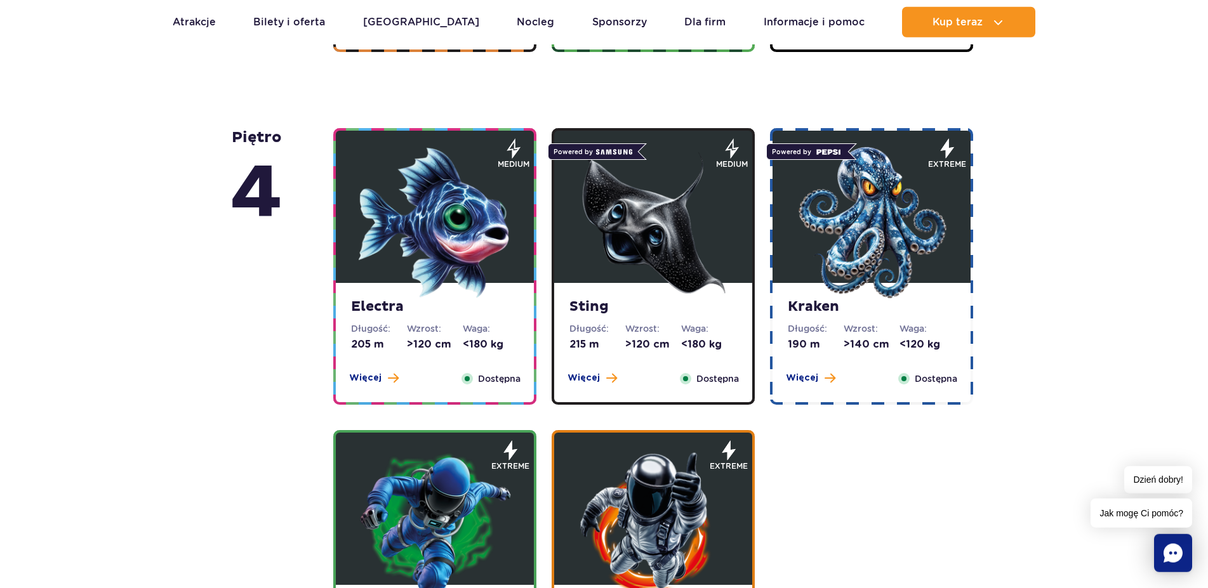
scroll to position [1107, 0]
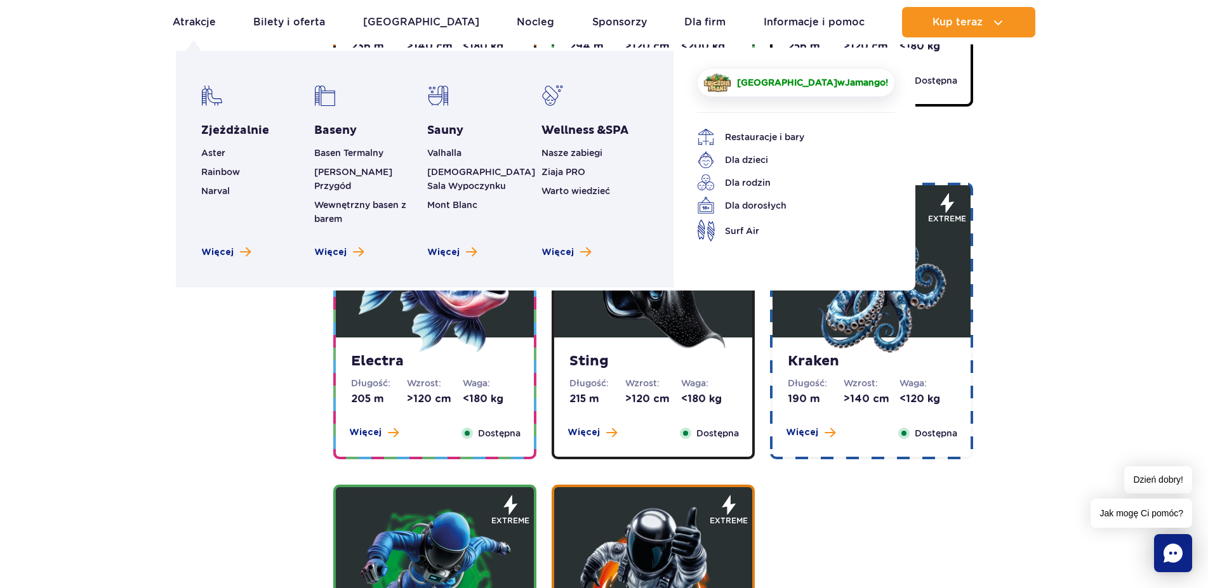
click at [771, 71] on link "Crocodile Island w Jamango !" at bounding box center [796, 82] width 198 height 29
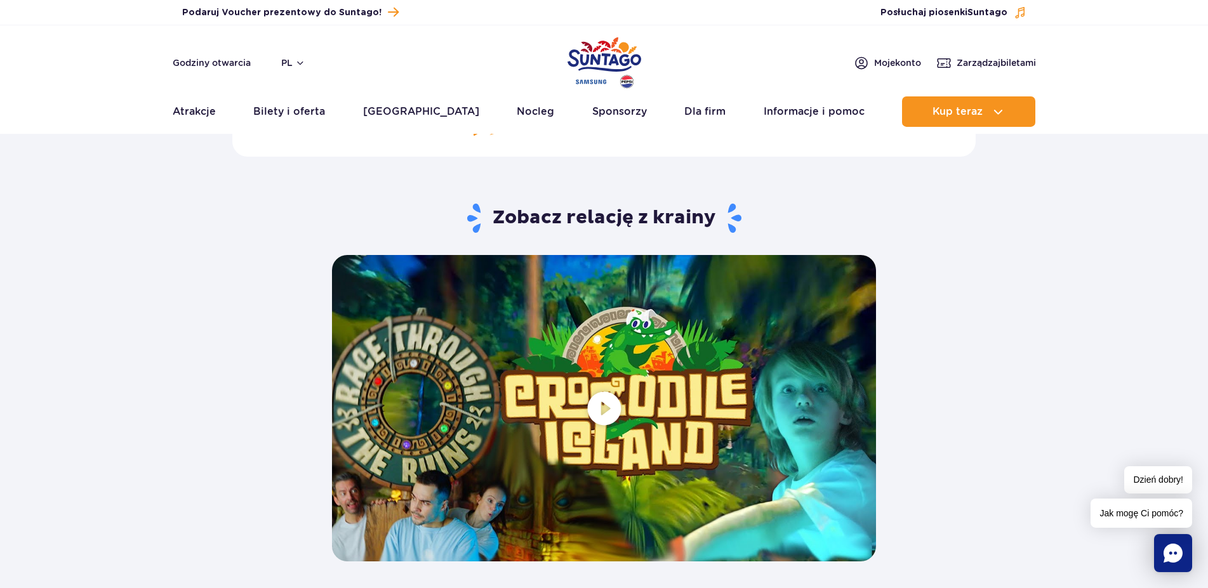
scroll to position [2212, 0]
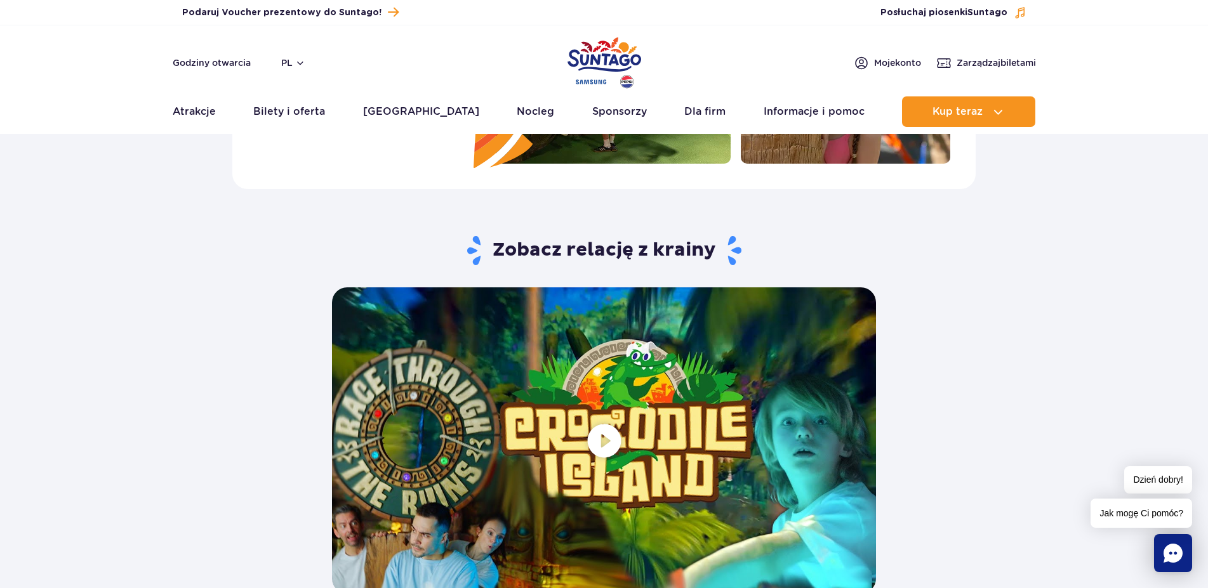
click at [609, 446] on span at bounding box center [604, 441] width 544 height 306
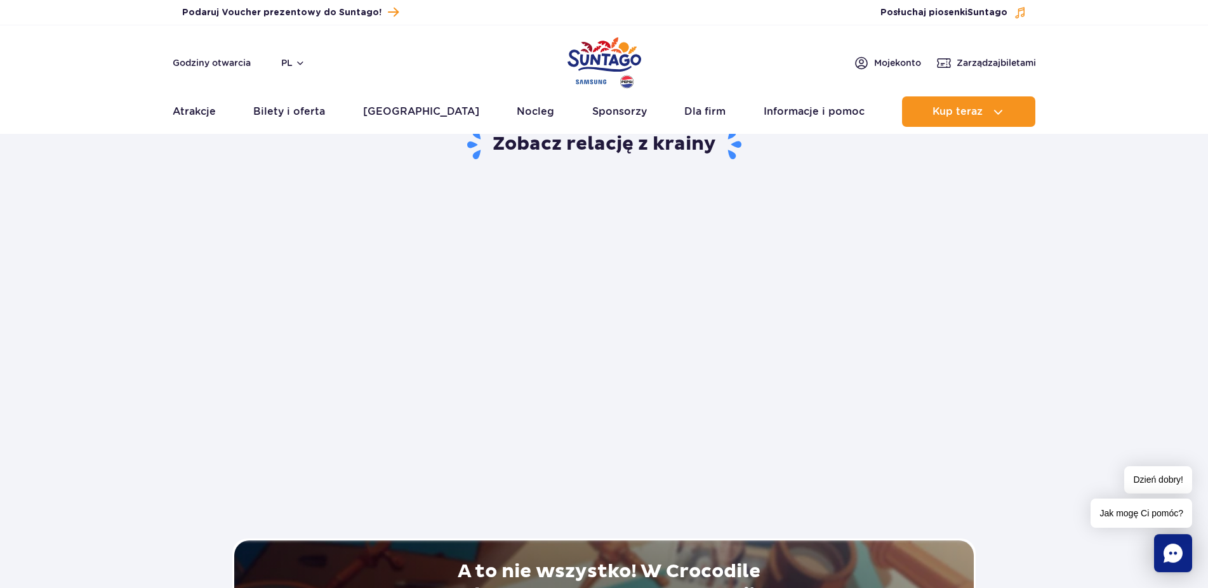
scroll to position [2320, 0]
